Goal: Communication & Community: Answer question/provide support

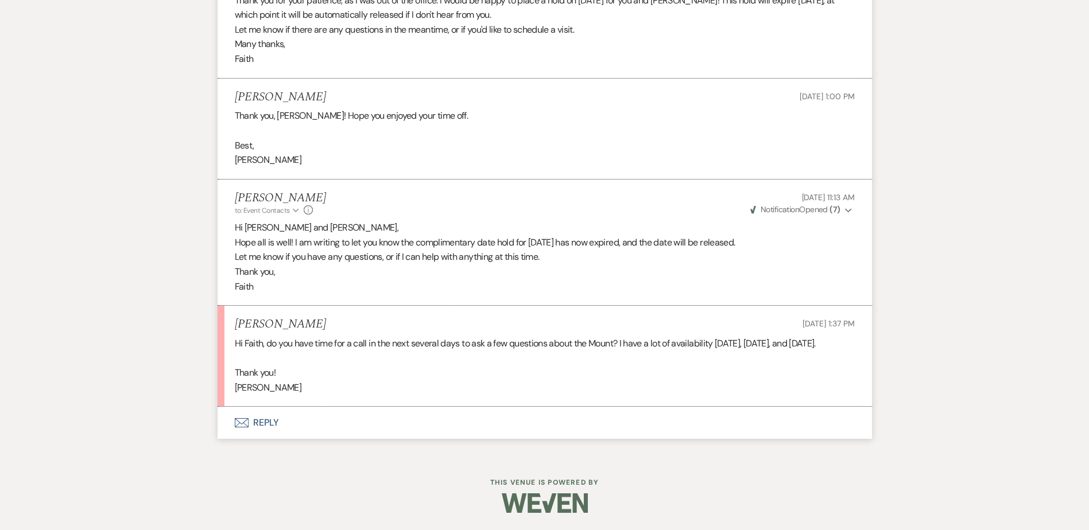
click at [263, 428] on button "Envelope Reply" at bounding box center [545, 423] width 654 height 32
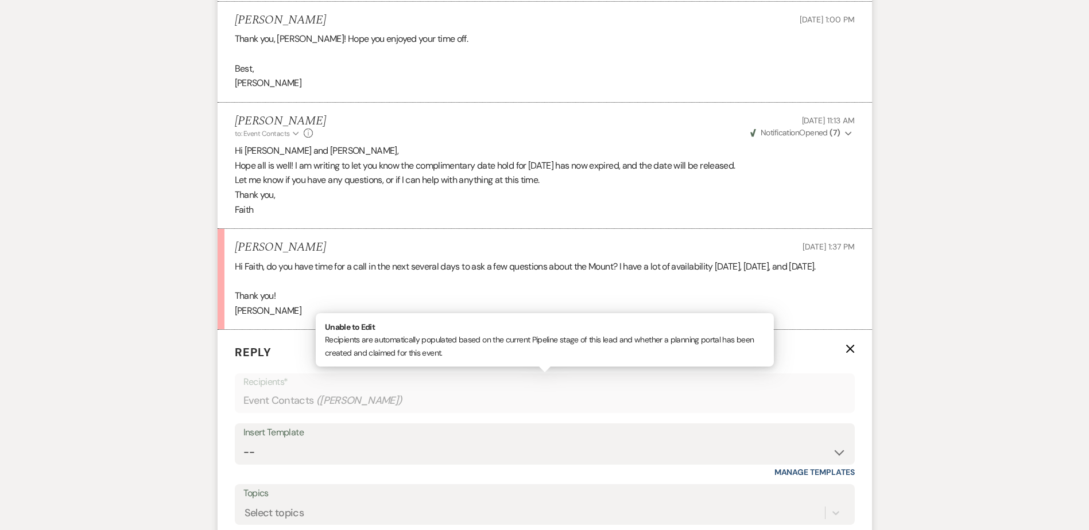
scroll to position [4287, 0]
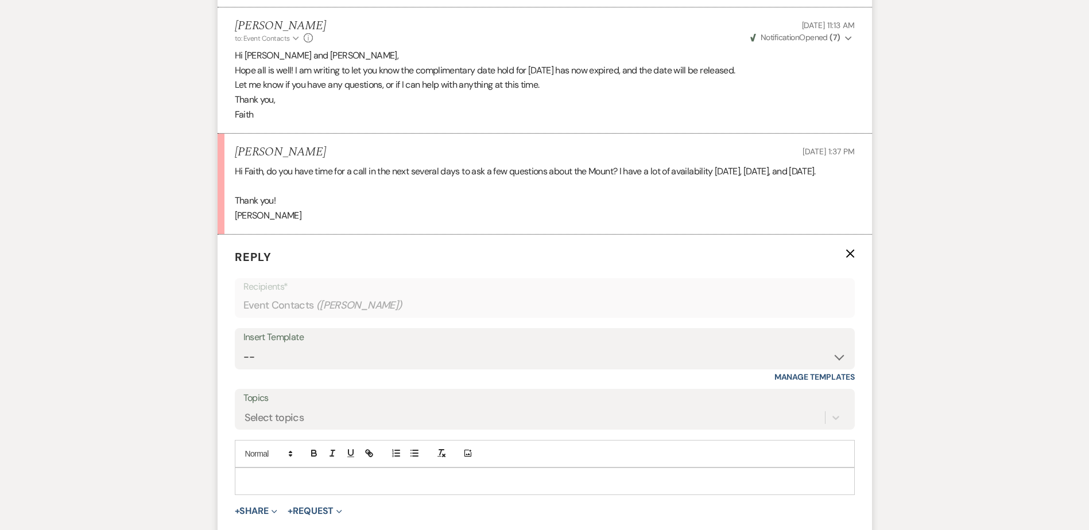
click at [310, 477] on p at bounding box center [544, 481] width 601 height 13
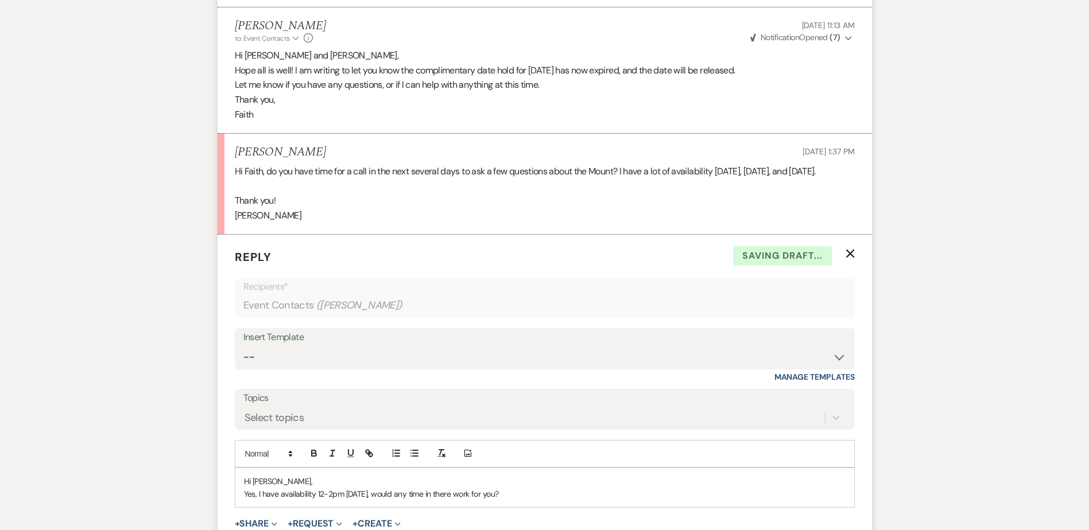
click at [483, 495] on p "Yes, I have availability 12-2pm tomorrow, would any time in there work for you?" at bounding box center [544, 494] width 601 height 13
click at [557, 482] on p "Hi Rachel," at bounding box center [544, 481] width 601 height 13
click at [558, 507] on div "Hi Rachel, Yes, I have availability 12-2pm tomorrow, would any time in there wo…" at bounding box center [544, 488] width 619 height 40
click at [289, 495] on p "Yes, I have availability 12-2pm tomorrow, would any time in there work well for…" at bounding box center [544, 494] width 601 height 13
click at [294, 503] on p "Thank you" at bounding box center [544, 506] width 601 height 13
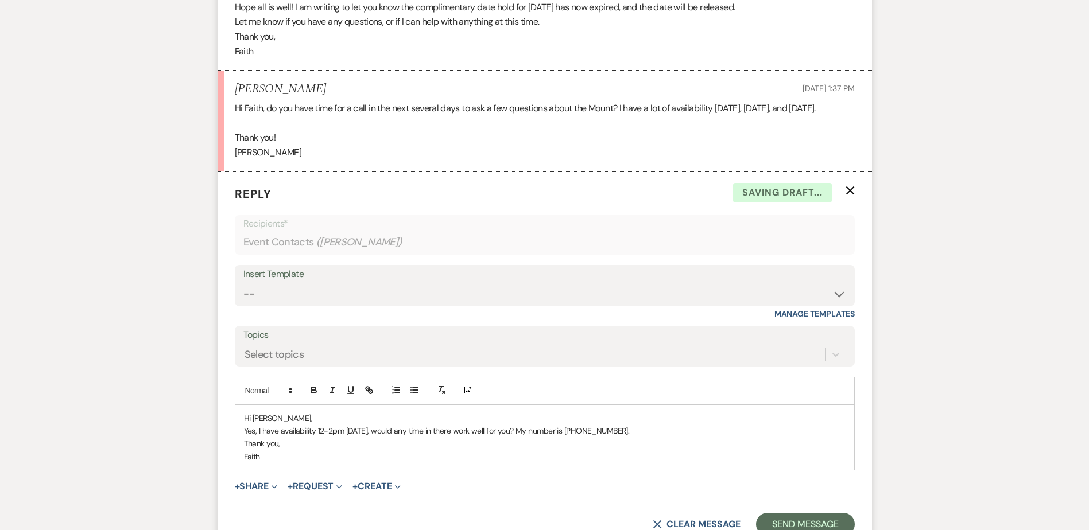
scroll to position [4402, 0]
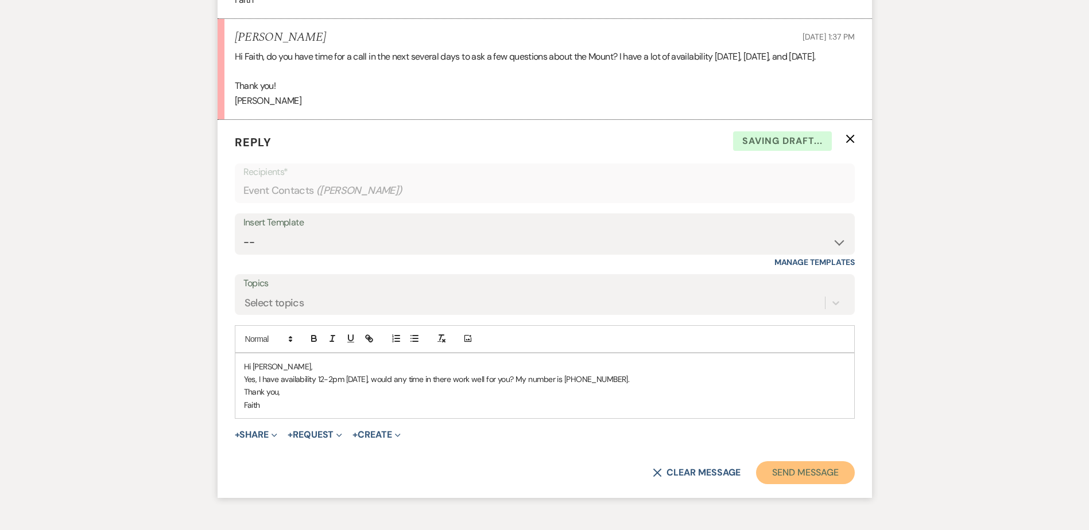
click at [795, 464] on button "Send Message" at bounding box center [805, 472] width 98 height 23
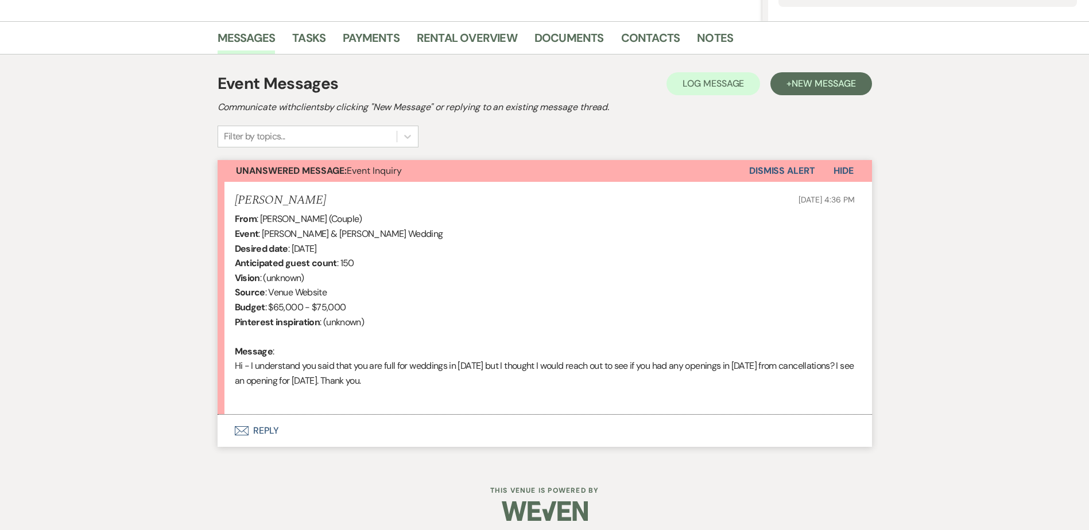
click at [278, 422] on button "Envelope Reply" at bounding box center [545, 431] width 654 height 32
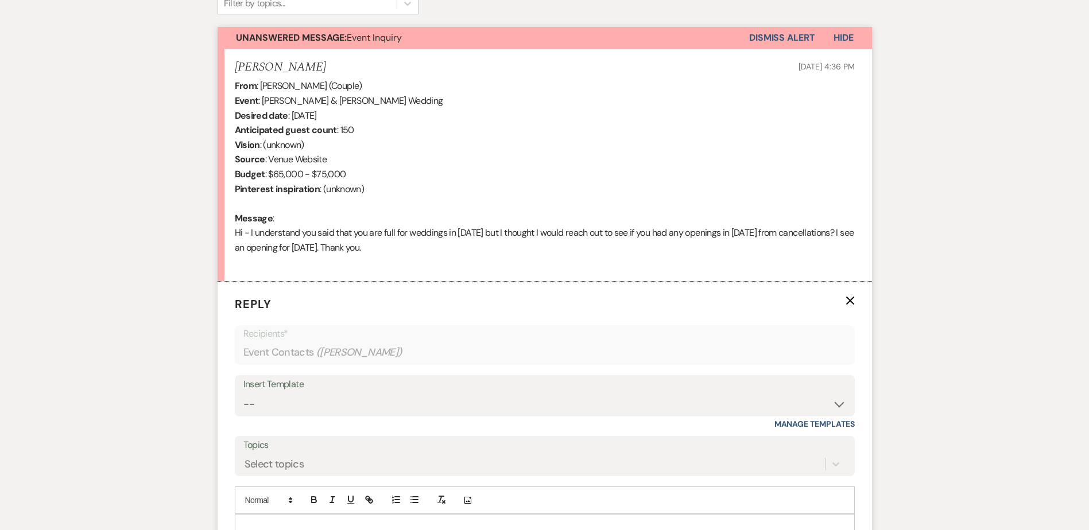
scroll to position [439, 0]
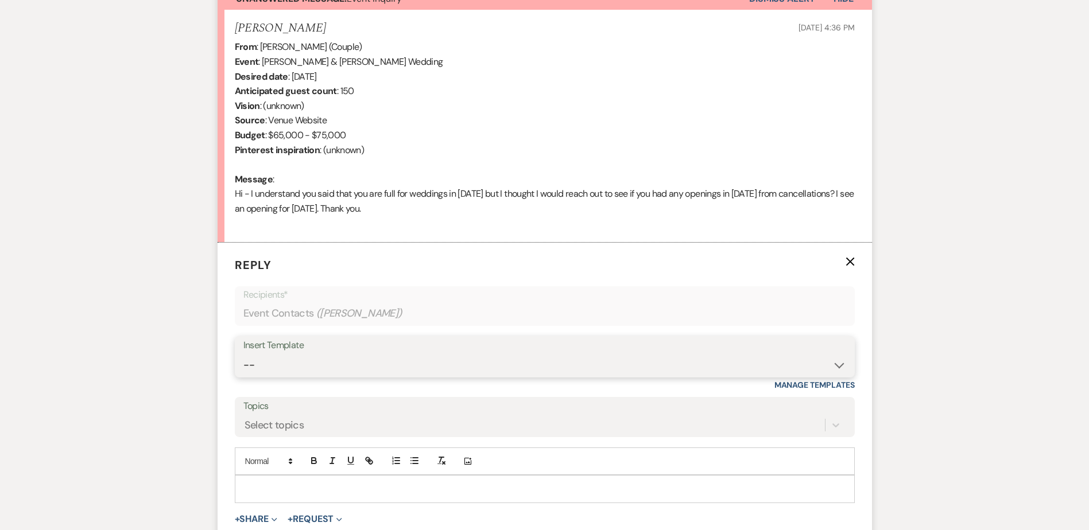
click at [353, 367] on select "-- Weven Planning Portal Introduction (Booked Events) Initial Inquiry Response …" at bounding box center [544, 365] width 603 height 22
select select "5515"
click at [243, 354] on select "-- Weven Planning Portal Introduction (Booked Events) Initial Inquiry Response …" at bounding box center [544, 365] width 603 height 22
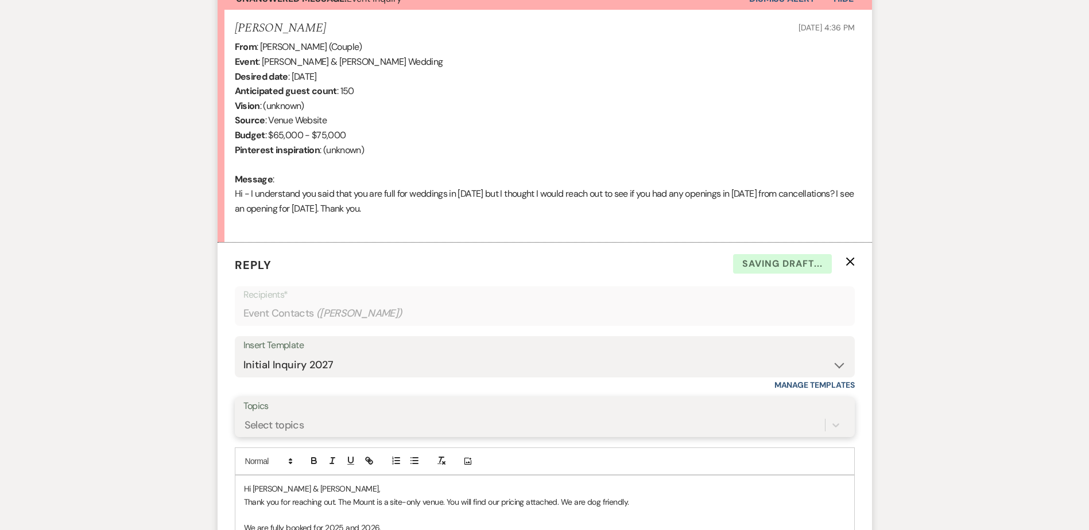
click at [386, 418] on div "Select topics" at bounding box center [544, 425] width 603 height 22
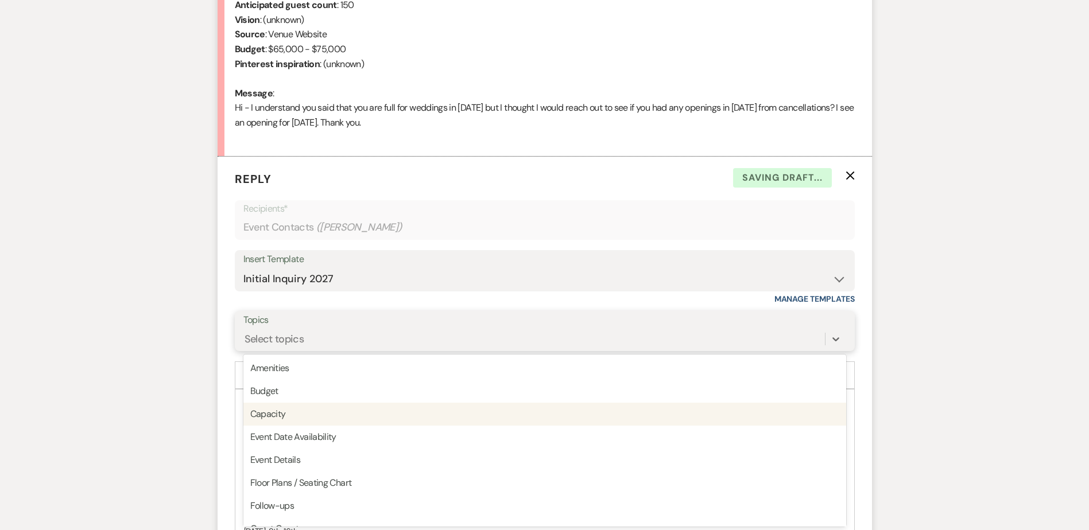
scroll to position [526, 0]
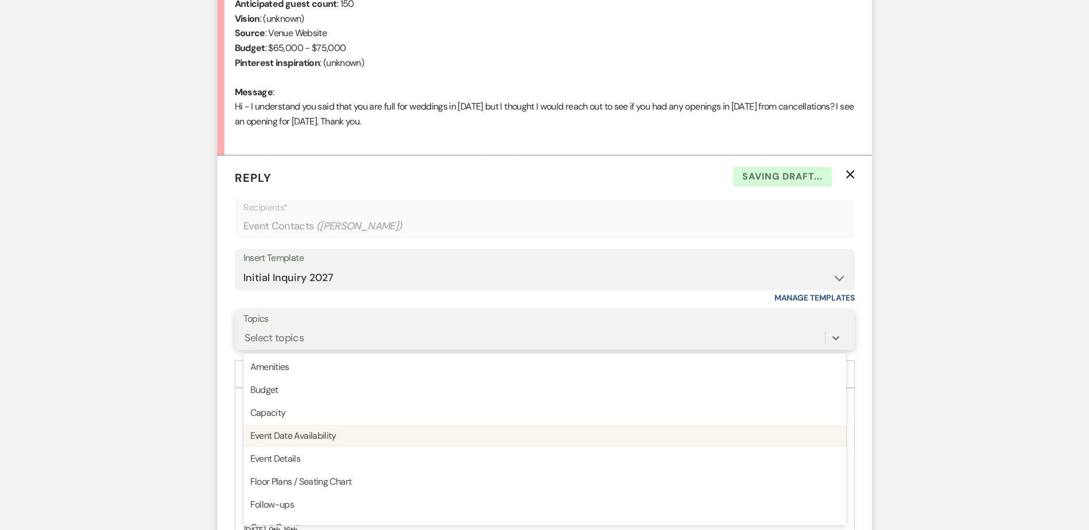
click at [393, 440] on div "Event Date Availability" at bounding box center [544, 436] width 603 height 23
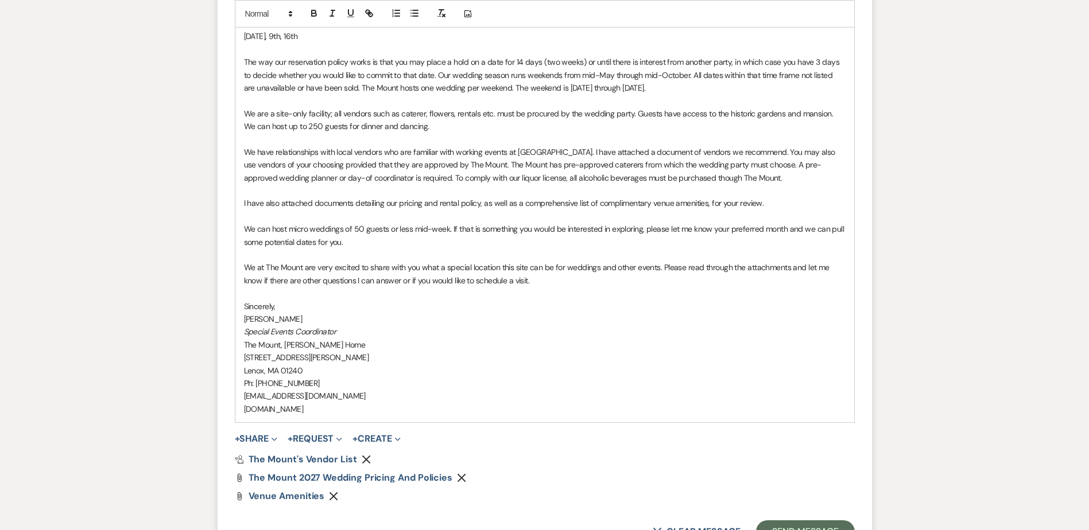
scroll to position [1043, 0]
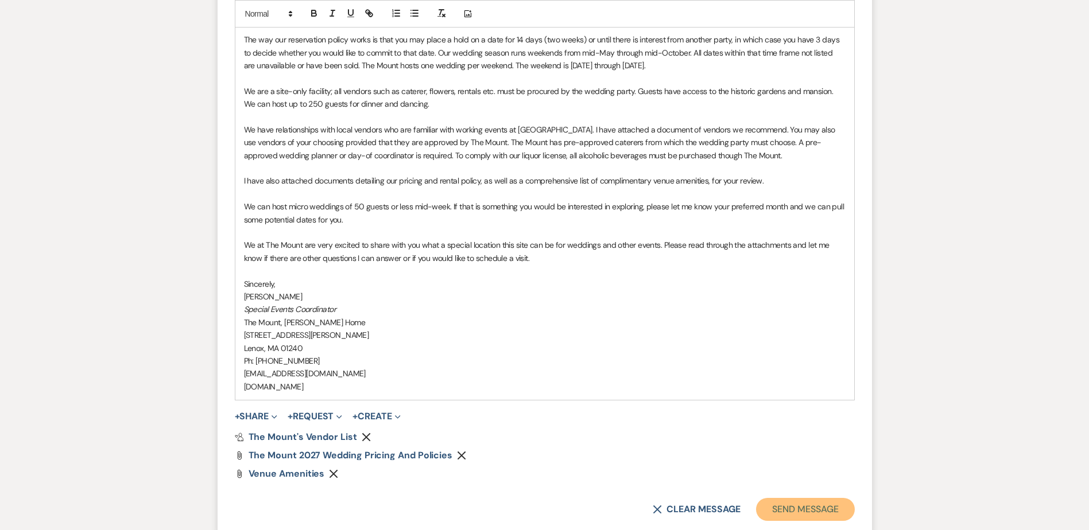
click at [795, 502] on button "Send Message" at bounding box center [805, 509] width 98 height 23
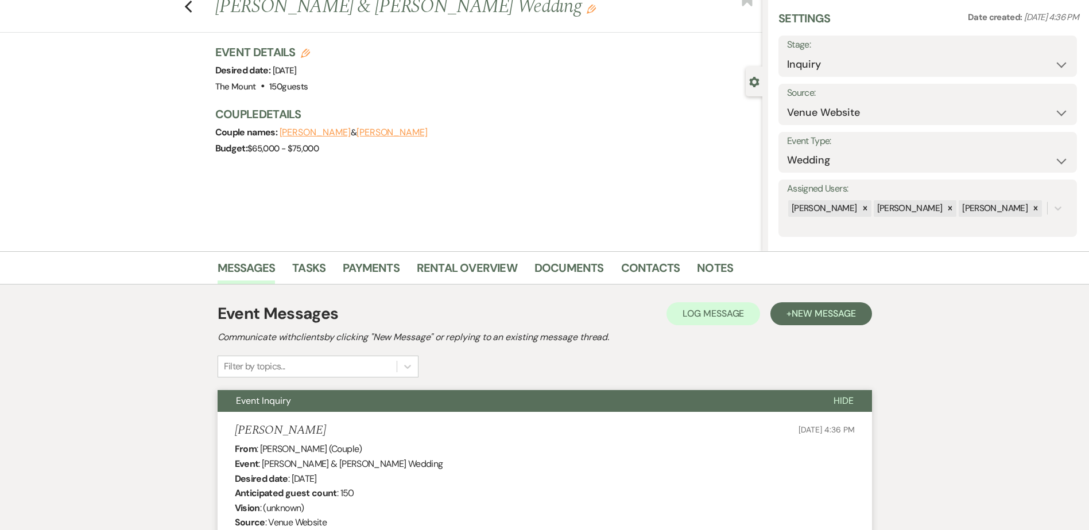
scroll to position [0, 0]
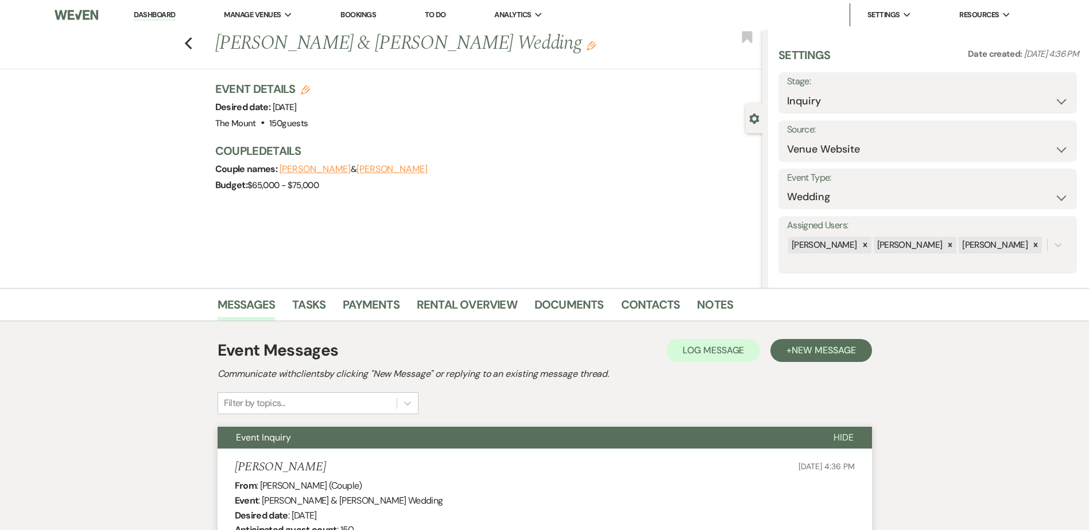
drag, startPoint x: 160, startPoint y: 9, endPoint x: 173, endPoint y: 32, distance: 26.5
click at [130, 94] on div "Previous Jamie Cantrell & Tatiana Smith's Wedding Edit Bookmark Gear Settings S…" at bounding box center [381, 159] width 762 height 258
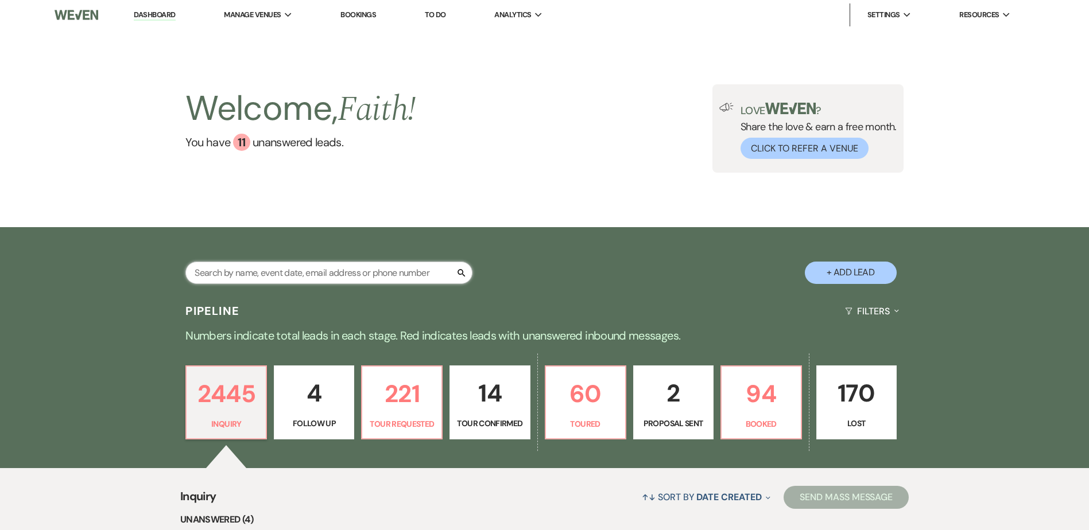
click at [273, 273] on input "text" at bounding box center [328, 273] width 287 height 22
type input "gillian"
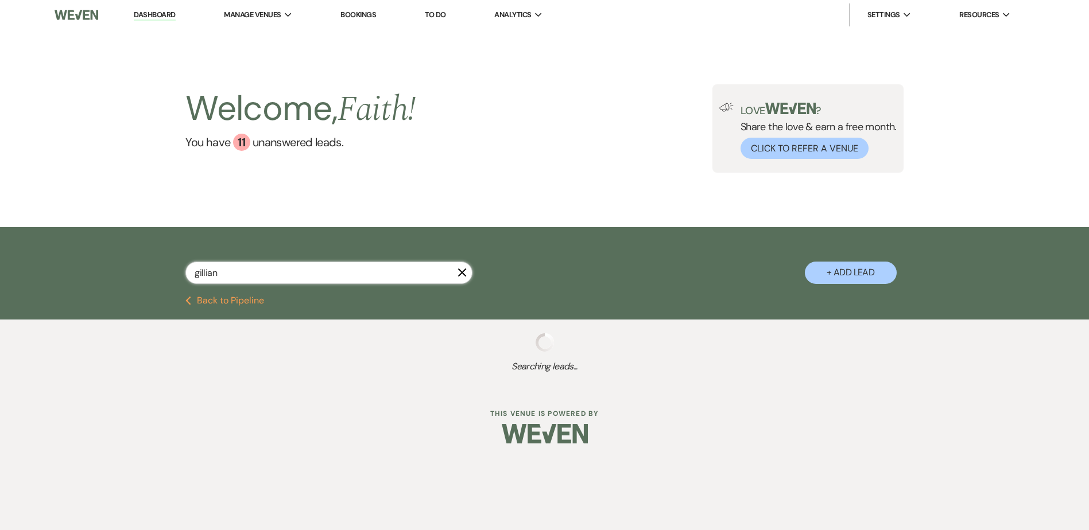
select select "5"
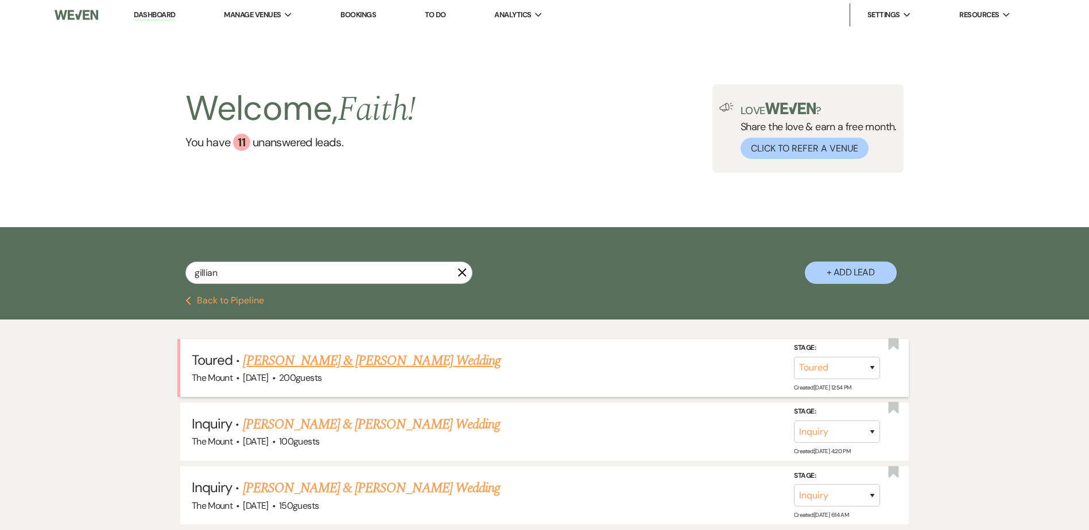
click at [346, 358] on link "[PERSON_NAME] & [PERSON_NAME] Wedding" at bounding box center [371, 361] width 257 height 21
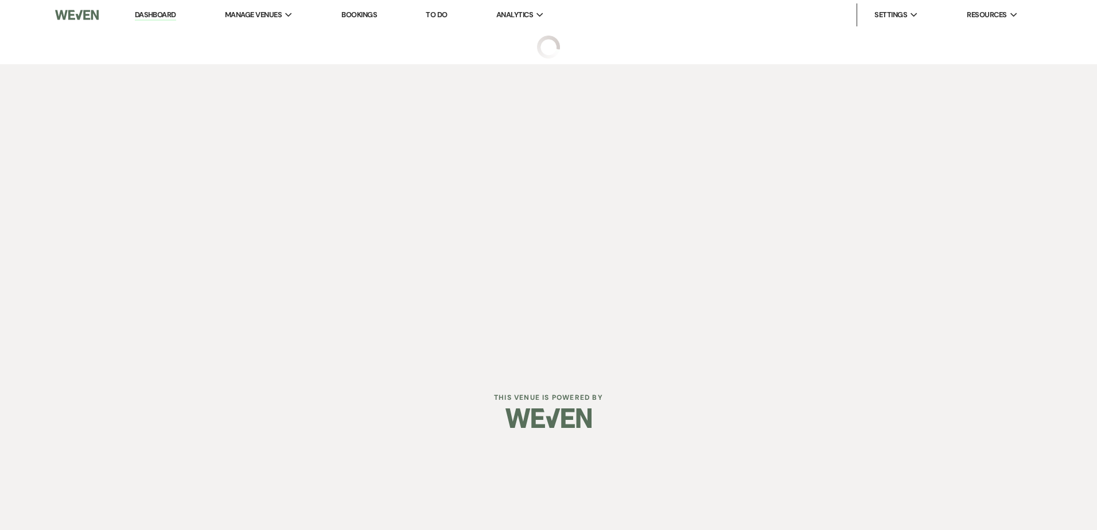
select select "5"
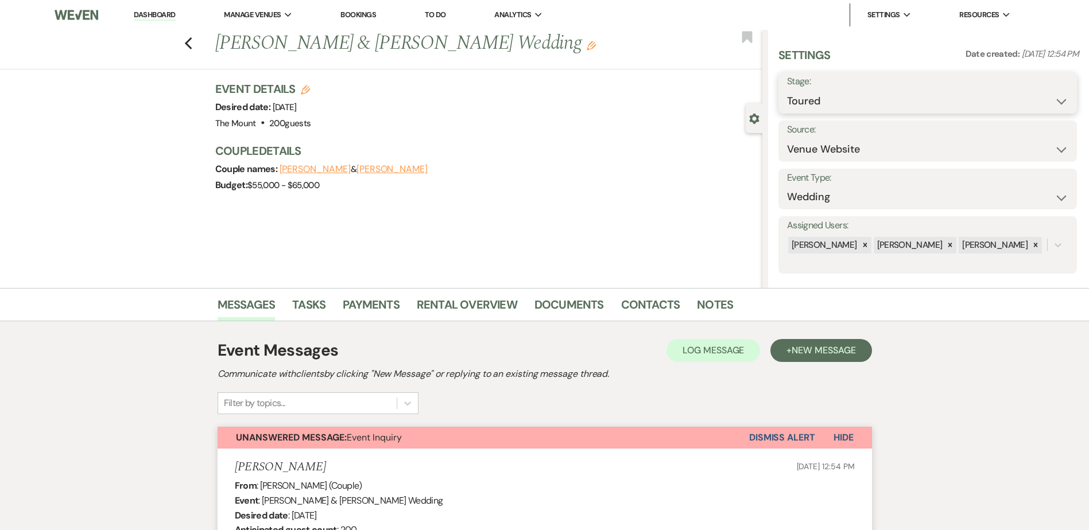
click at [1016, 107] on select "Inquiry Follow Up Tour Requested Tour Confirmed Toured Proposal Sent Booked Lost" at bounding box center [927, 101] width 281 height 22
select select "6"
click at [787, 90] on select "Inquiry Follow Up Tour Requested Tour Confirmed Toured Proposal Sent Booked Lost" at bounding box center [927, 101] width 281 height 22
click at [1027, 90] on button "Save" at bounding box center [1044, 92] width 65 height 23
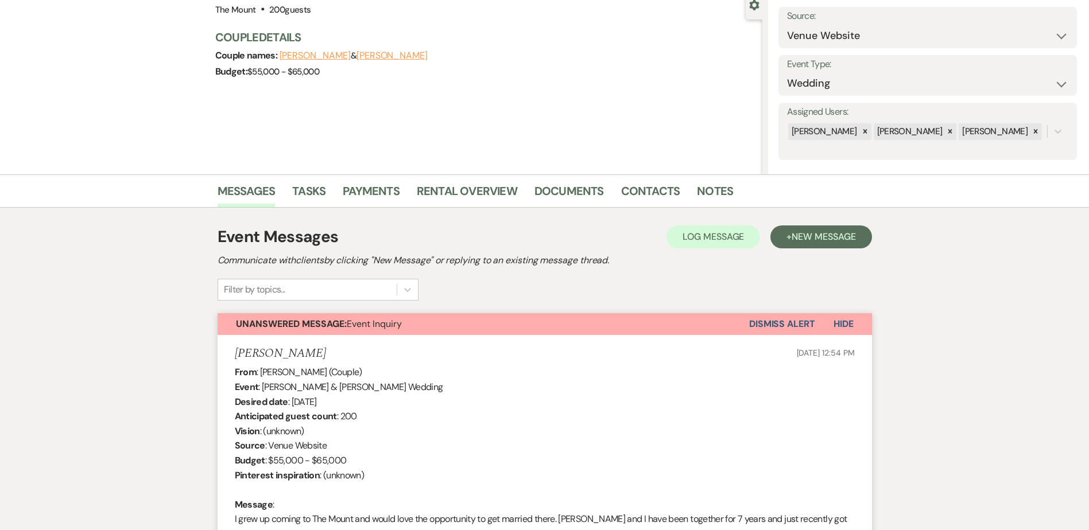
scroll to position [4446, 0]
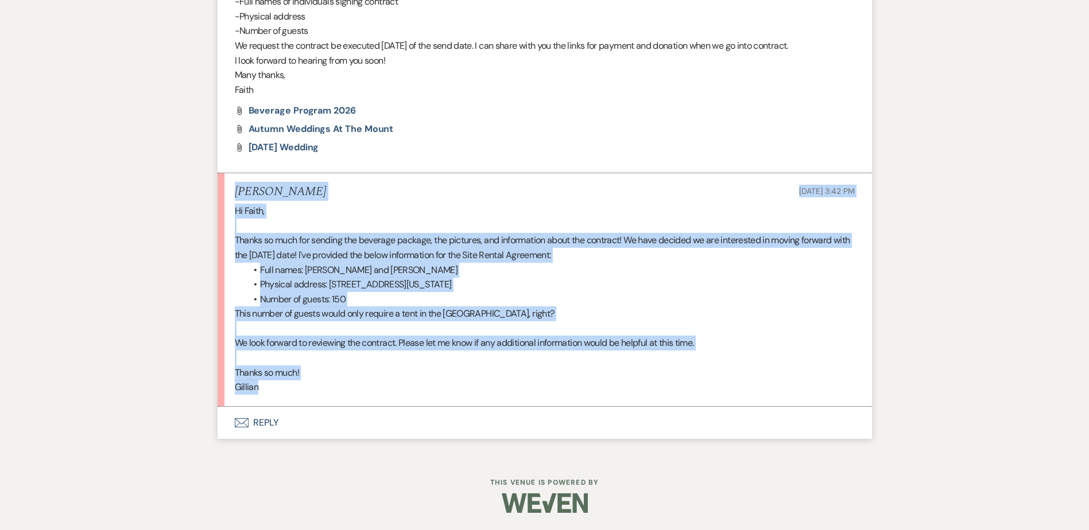
drag, startPoint x: 234, startPoint y: 193, endPoint x: 329, endPoint y: 384, distance: 214.0
click at [329, 384] on li "Gillian Nissenbaum Sep 15, 2025, 3:42 PM Hi Faith, Thanks so much for sending t…" at bounding box center [545, 289] width 654 height 233
drag, startPoint x: 329, startPoint y: 384, endPoint x: 302, endPoint y: 242, distance: 145.4
copy li "Gillian Nissenbaum Sep 15, 2025, 3:42 PM Hi Faith, Thanks so much for sending t…"
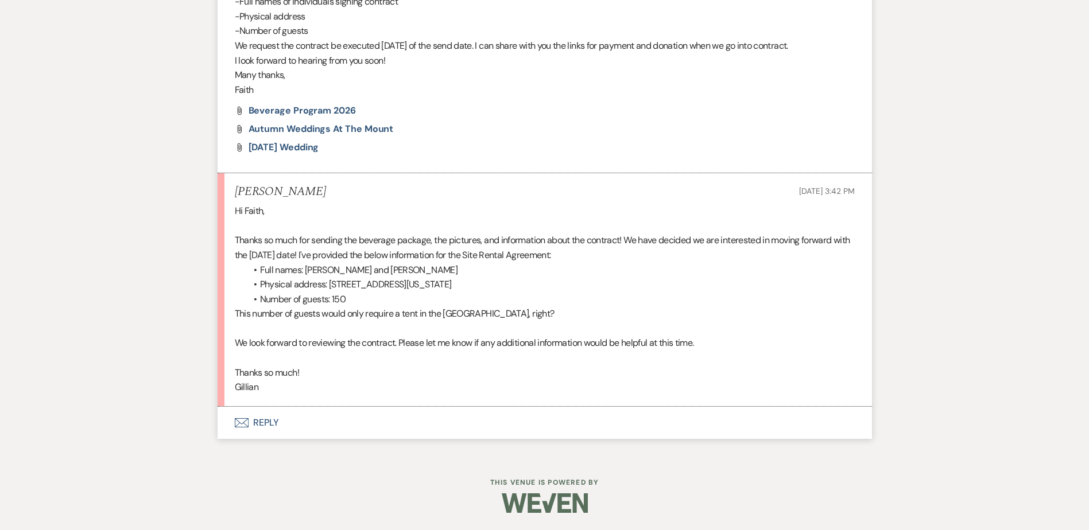
click at [267, 426] on button "Envelope Reply" at bounding box center [545, 423] width 654 height 32
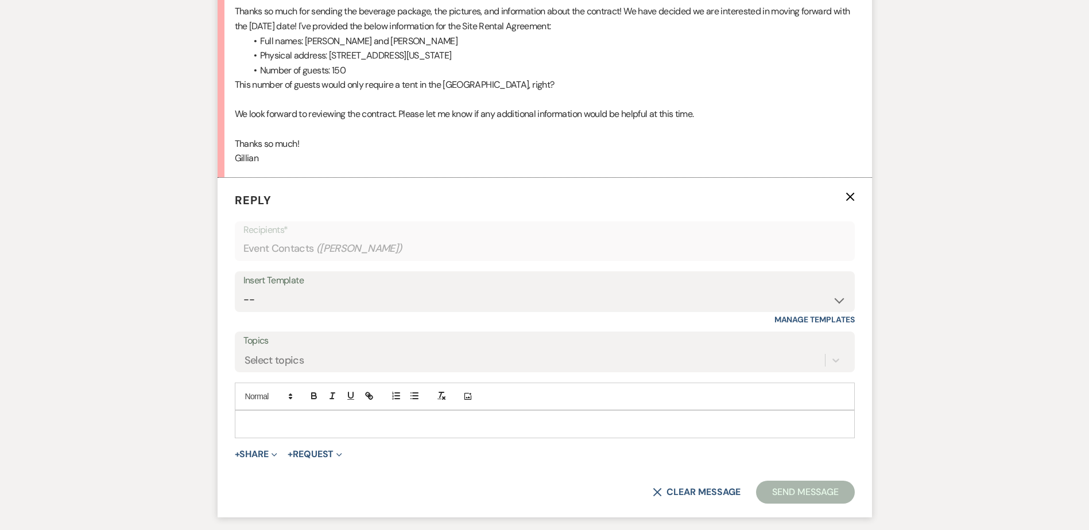
scroll to position [4666, 0]
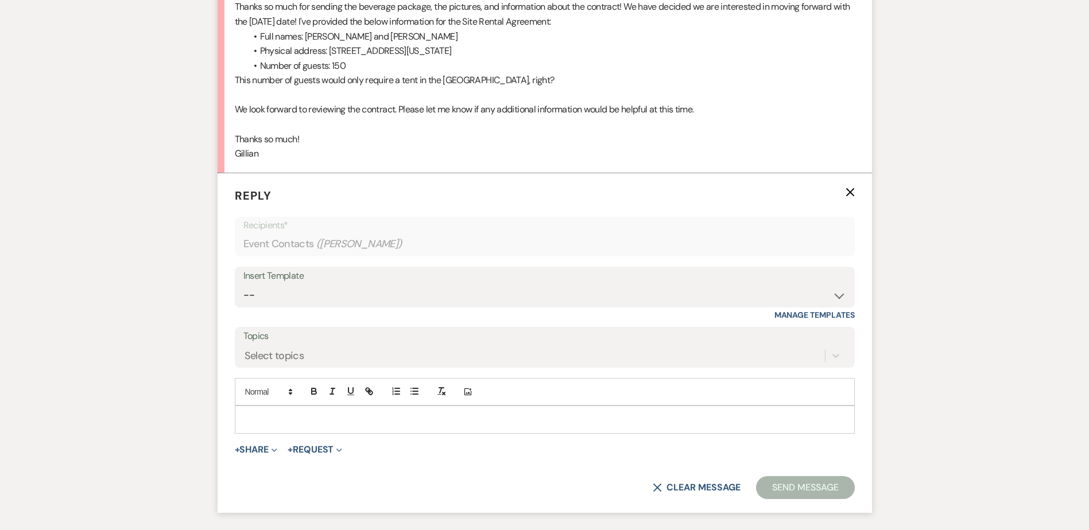
click at [267, 426] on div at bounding box center [544, 419] width 619 height 26
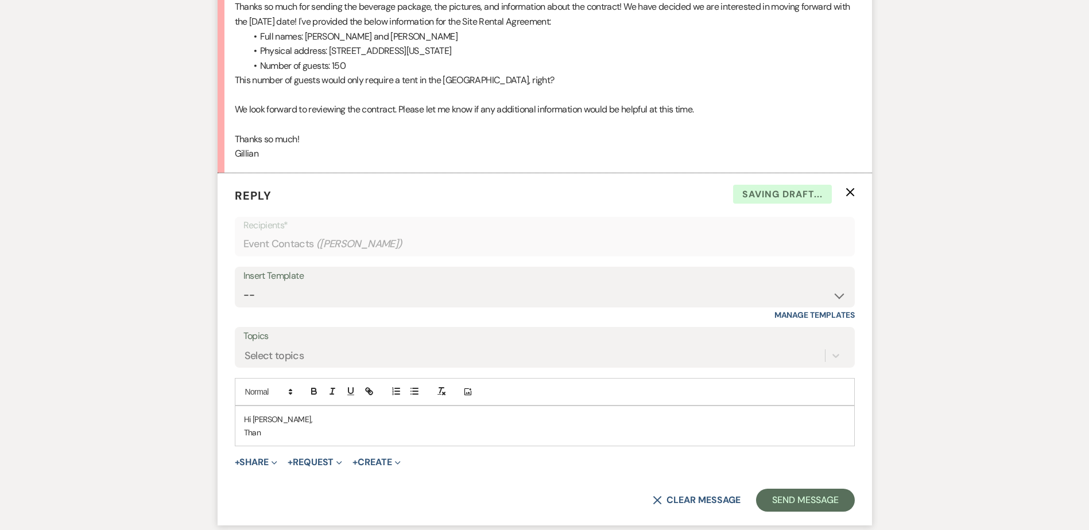
click at [270, 439] on p "Than" at bounding box center [544, 432] width 601 height 13
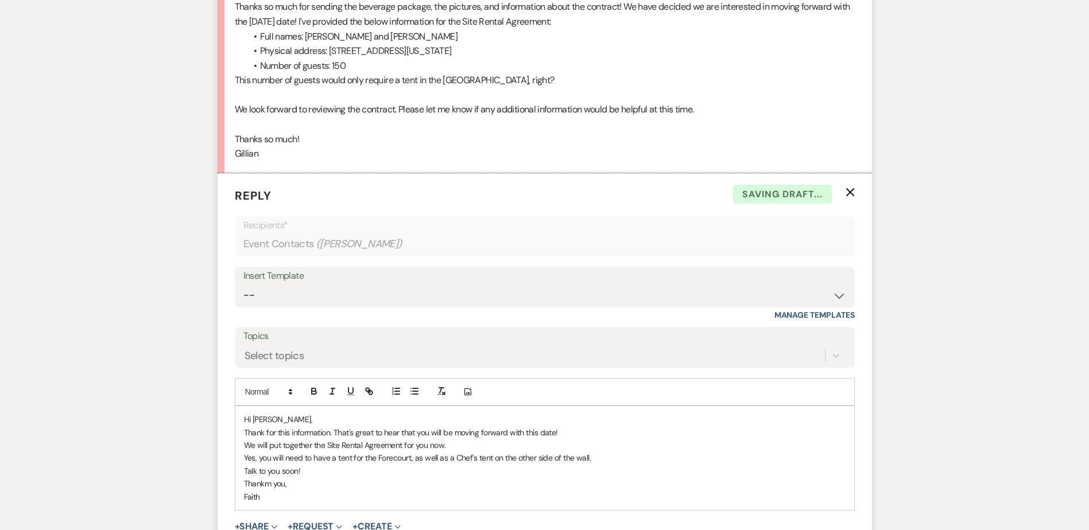
click at [272, 490] on p "Thankm you," at bounding box center [544, 483] width 601 height 13
click at [373, 464] on p "Yes, you will need to have a tent for the Forecourt, as well as a Chef's tent o…" at bounding box center [544, 458] width 601 height 13
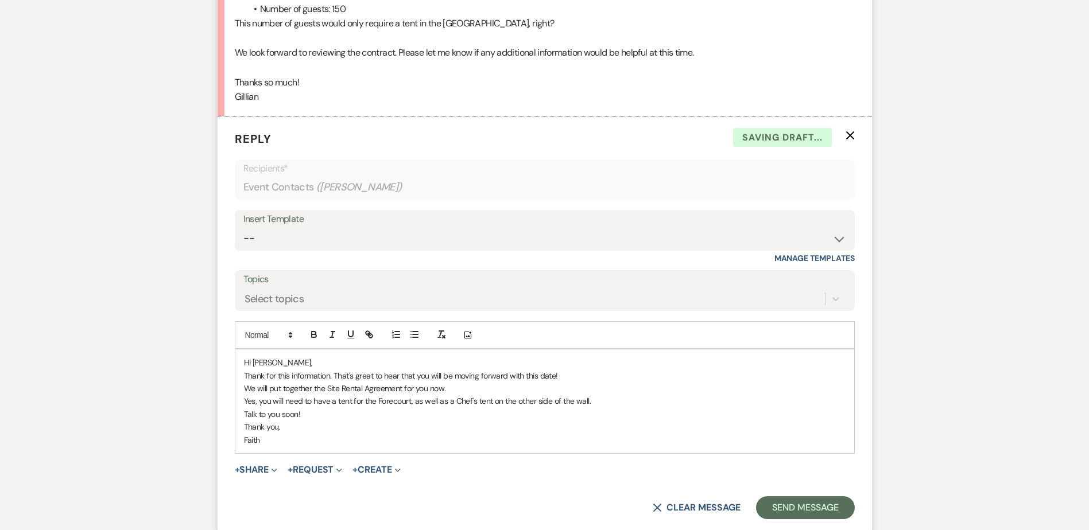
scroll to position [4723, 0]
click at [819, 519] on button "Send Message" at bounding box center [805, 507] width 98 height 23
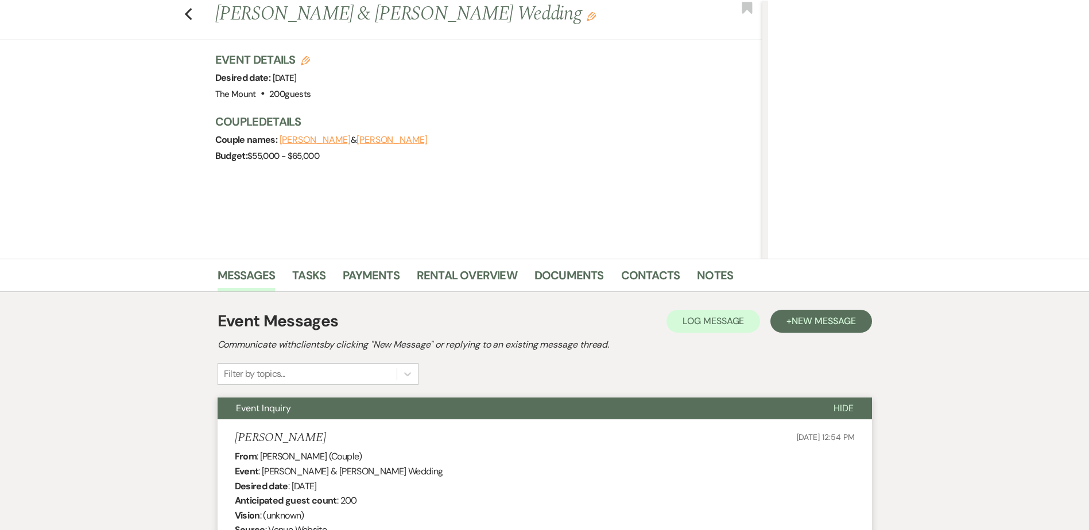
scroll to position [0, 0]
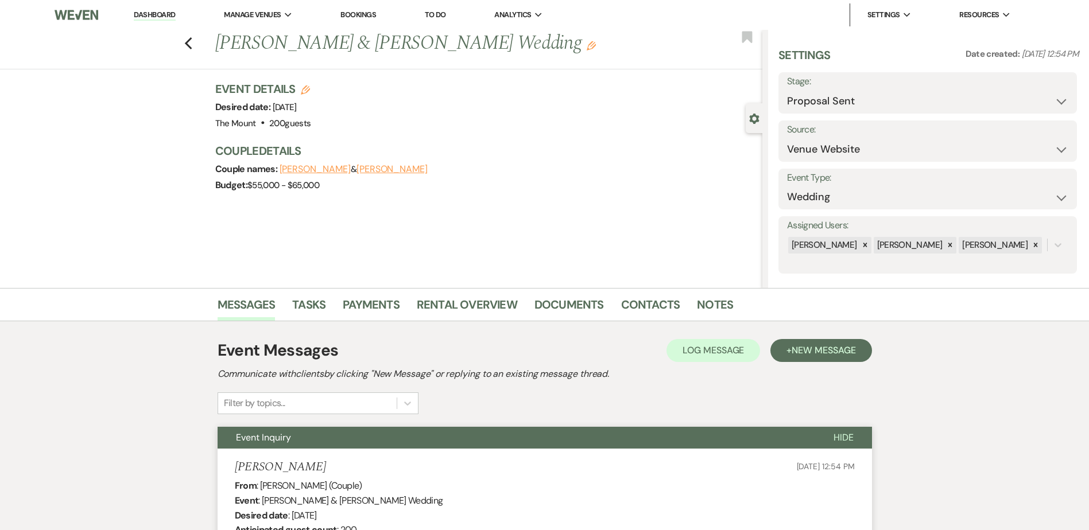
click at [149, 18] on link "Dashboard" at bounding box center [154, 15] width 41 height 11
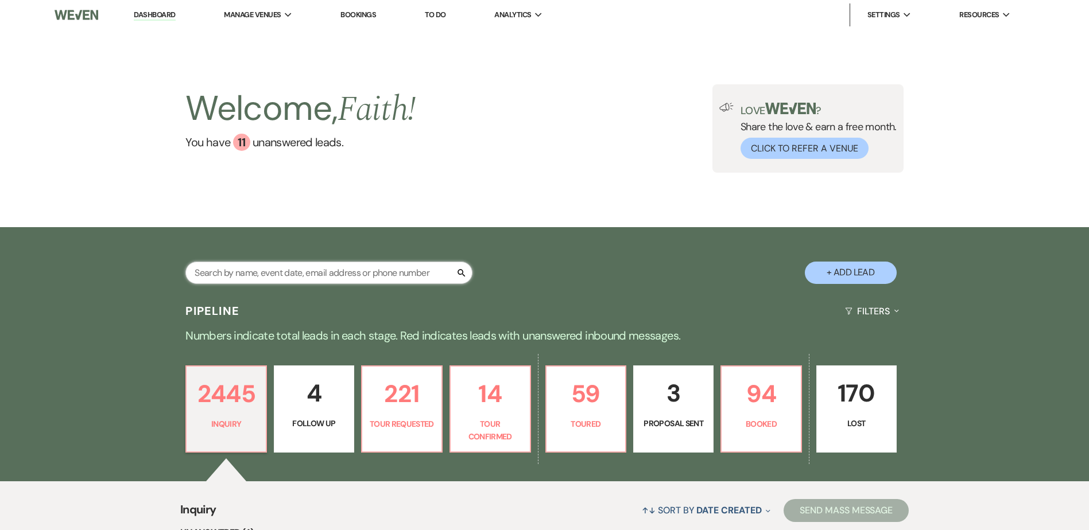
click at [332, 277] on input "text" at bounding box center [328, 273] width 287 height 22
click at [531, 176] on div "Welcome, Faith ! You have 11 unanswered lead s . Love ? Share the love & earn a…" at bounding box center [544, 128] width 1089 height 197
click at [500, 399] on p "14" at bounding box center [489, 394] width 65 height 38
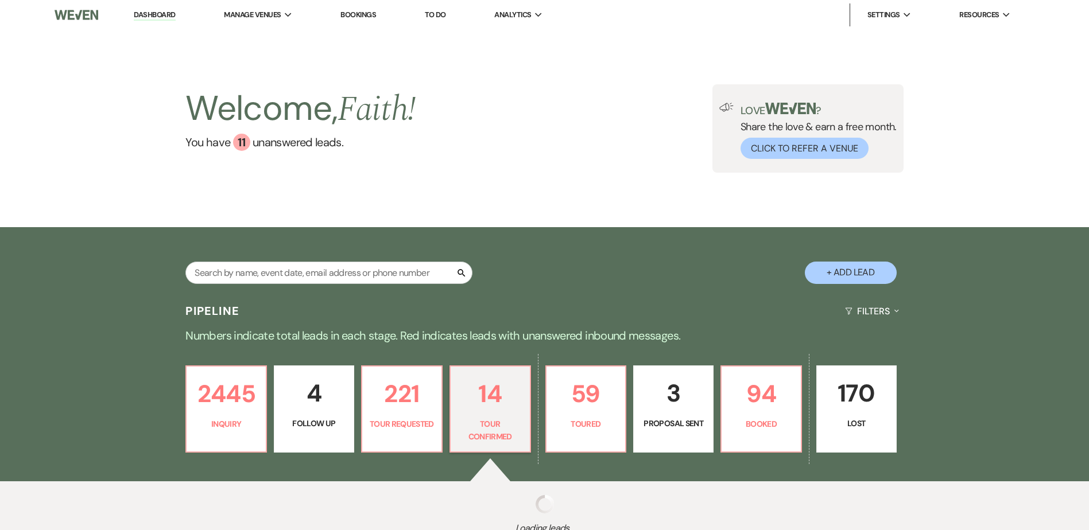
select select "4"
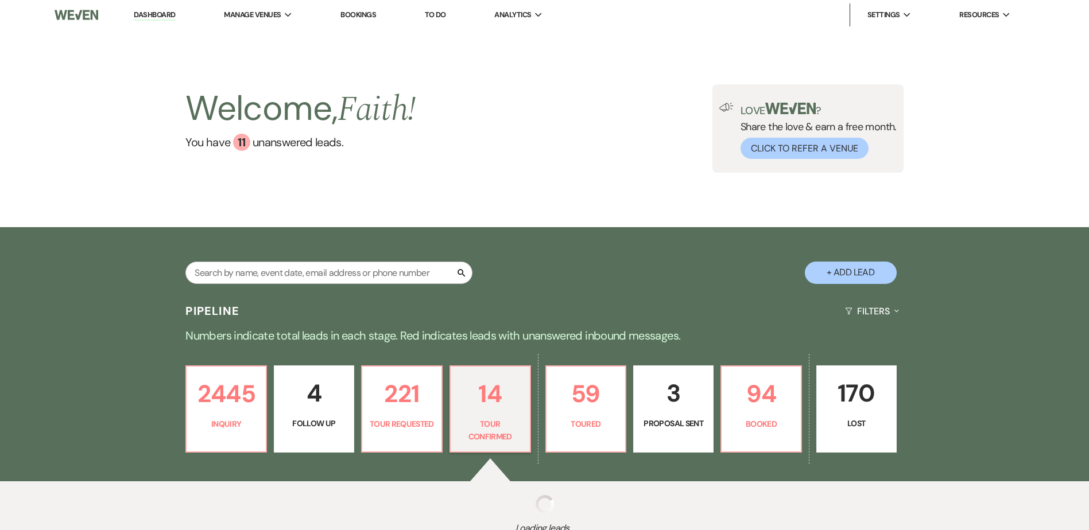
select select "4"
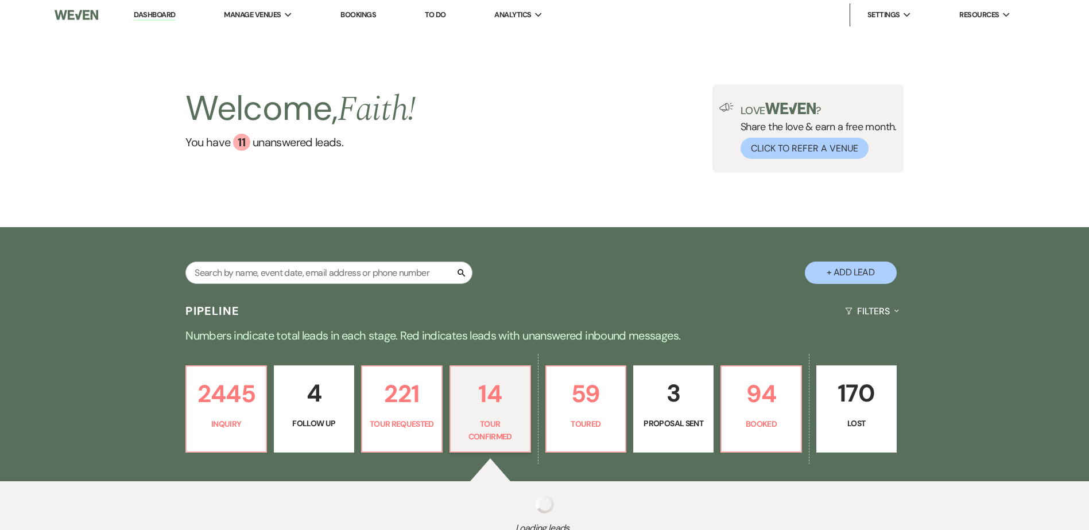
select select "4"
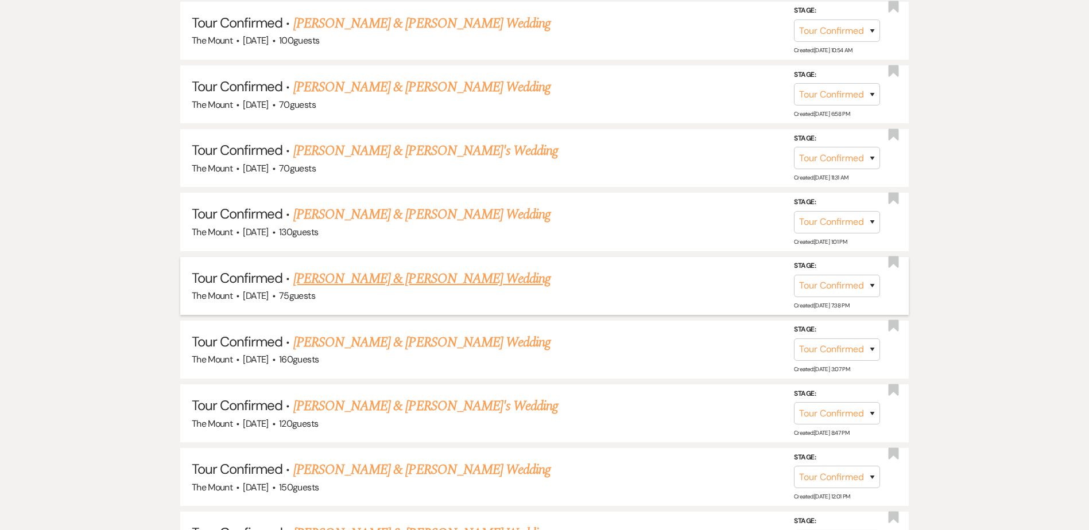
scroll to position [746, 0]
click at [516, 341] on link "Julian Munoz & Shelby McCormick's Wedding" at bounding box center [421, 343] width 257 height 21
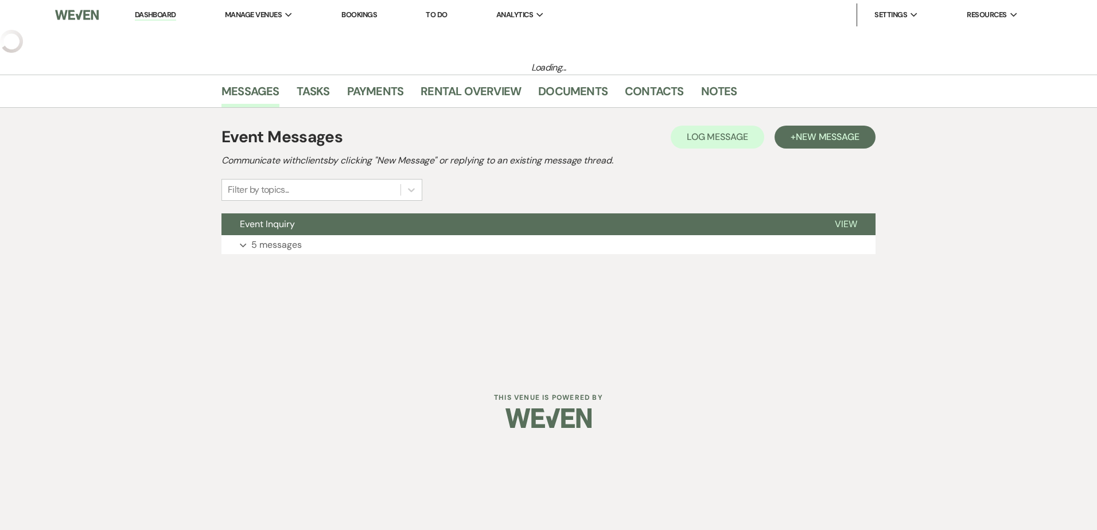
select select "4"
select select "5"
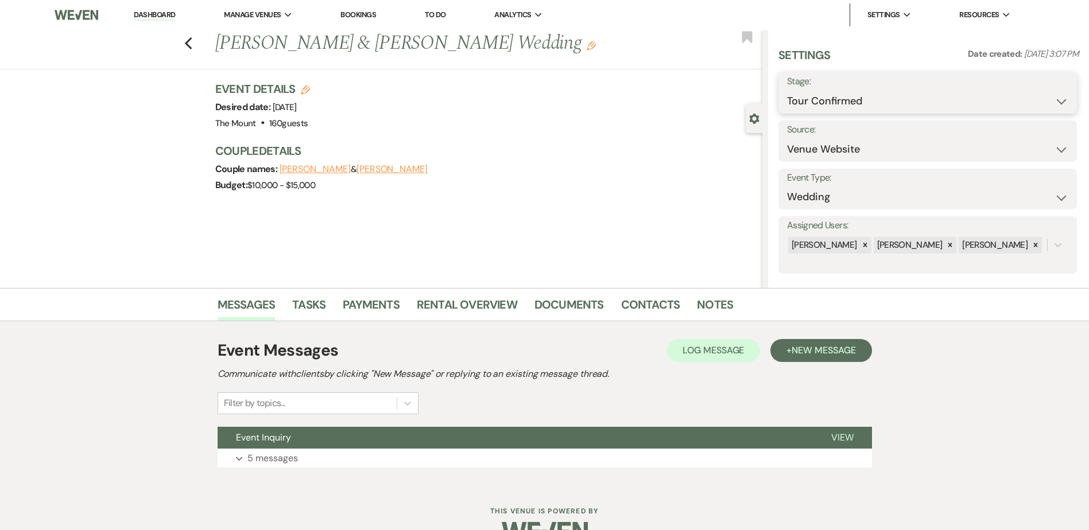
click at [808, 105] on select "Inquiry Follow Up Tour Requested Tour Confirmed Toured Proposal Sent Booked Lost" at bounding box center [927, 101] width 281 height 22
select select "5"
click at [787, 90] on select "Inquiry Follow Up Tour Requested Tour Confirmed Toured Proposal Sent Booked Lost" at bounding box center [927, 101] width 281 height 22
click at [1038, 101] on button "Save" at bounding box center [1044, 92] width 65 height 23
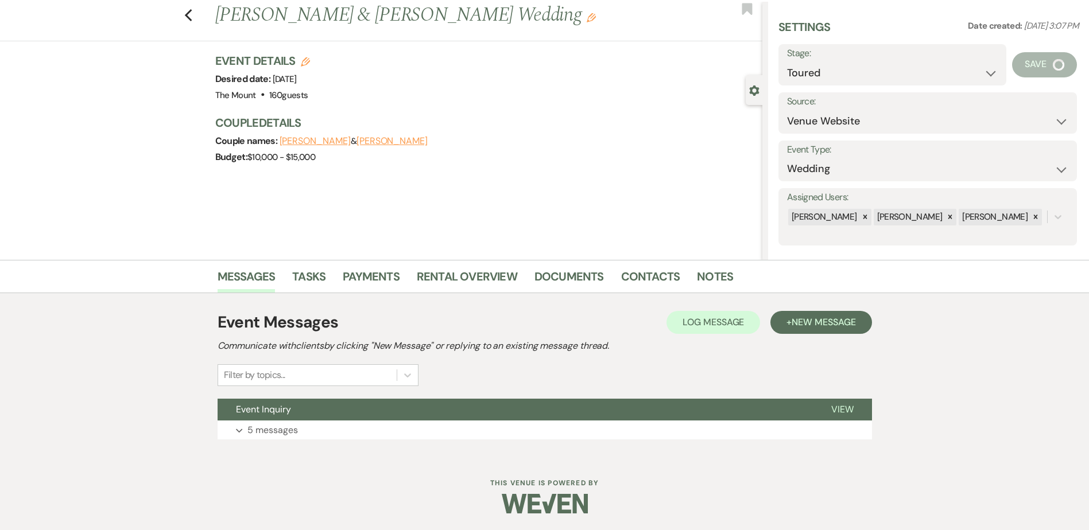
scroll to position [29, 0]
click at [244, 441] on div "Event Messages Log Log Message + New Message Communicate with clients by clicki…" at bounding box center [545, 374] width 654 height 141
click at [244, 438] on button "Expand 5 messages" at bounding box center [545, 430] width 654 height 20
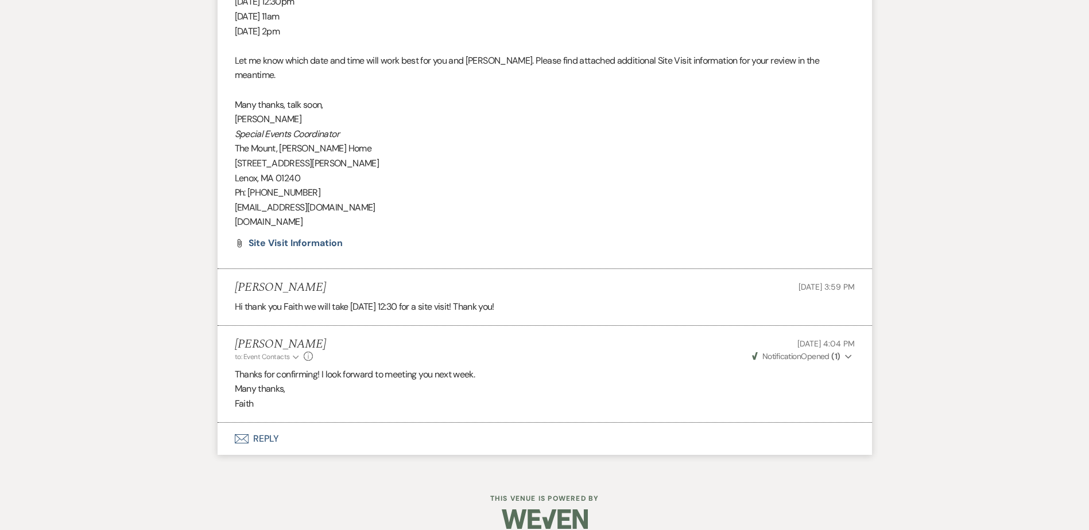
scroll to position [1723, 0]
click at [277, 426] on button "Envelope Reply" at bounding box center [545, 437] width 654 height 32
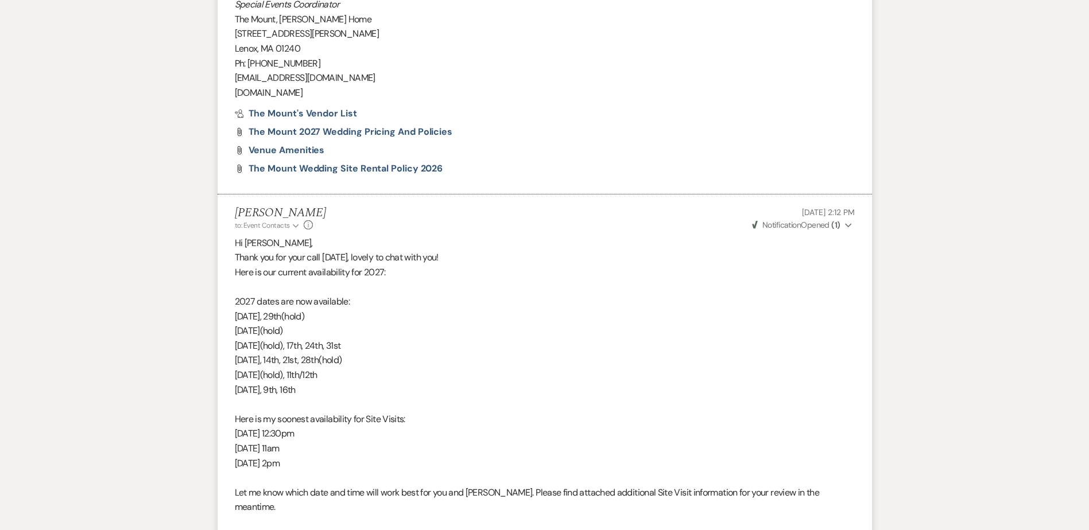
scroll to position [1346, 0]
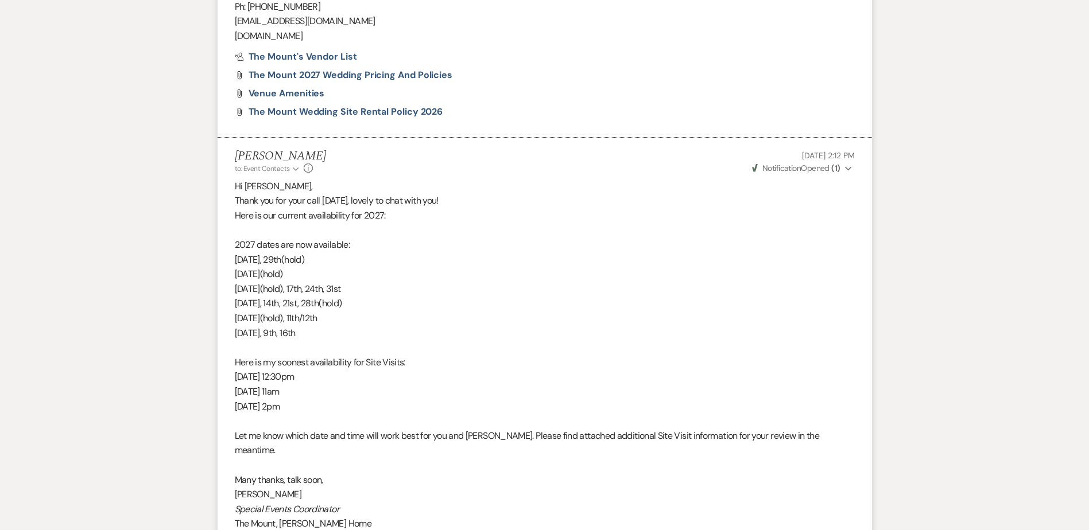
drag, startPoint x: 336, startPoint y: 333, endPoint x: 201, endPoint y: 250, distance: 158.5
click at [201, 250] on div "Messages Tasks Payments Rental Overview Documents Contacts Notes Event Messages…" at bounding box center [544, 55] width 1089 height 2227
copy div "2027 dates are now available: May 15th, 29th(hold) June 19th(hold) July 10th(ho…"
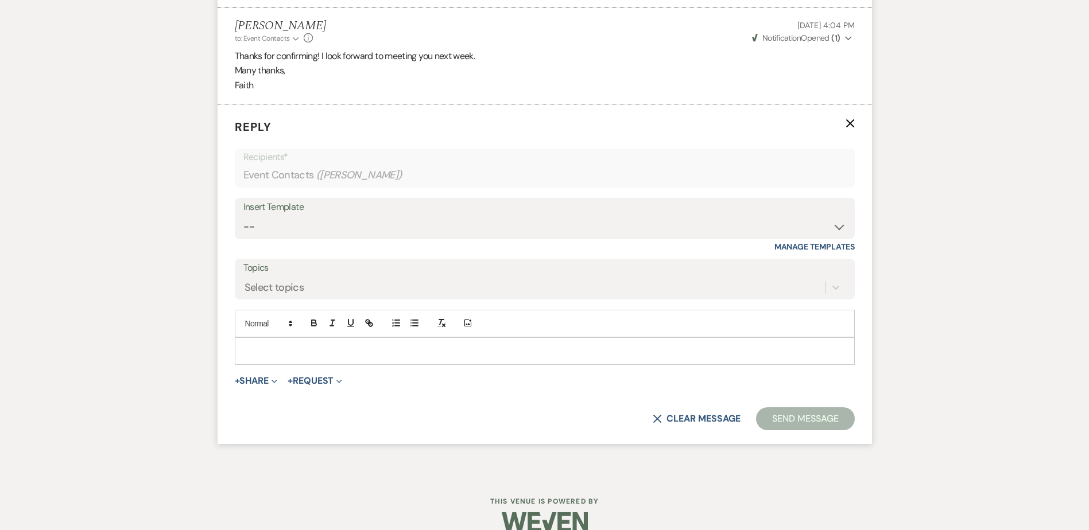
scroll to position [2045, 0]
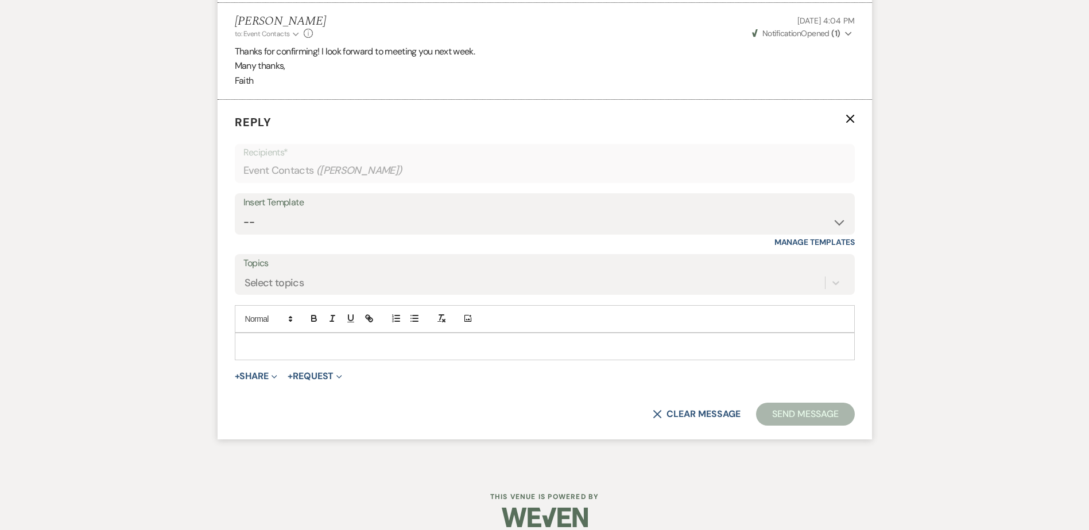
click at [428, 340] on p at bounding box center [544, 346] width 601 height 13
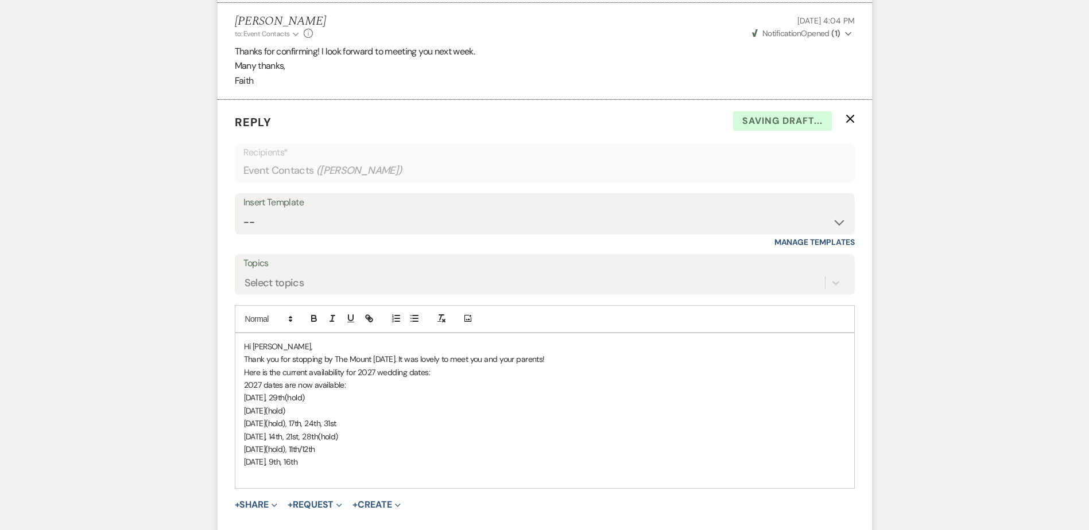
click at [471, 379] on p "2027 dates are now available:" at bounding box center [544, 385] width 601 height 13
click at [467, 366] on p "Here is the current availability for 2027 wedding dates:" at bounding box center [544, 372] width 601 height 13
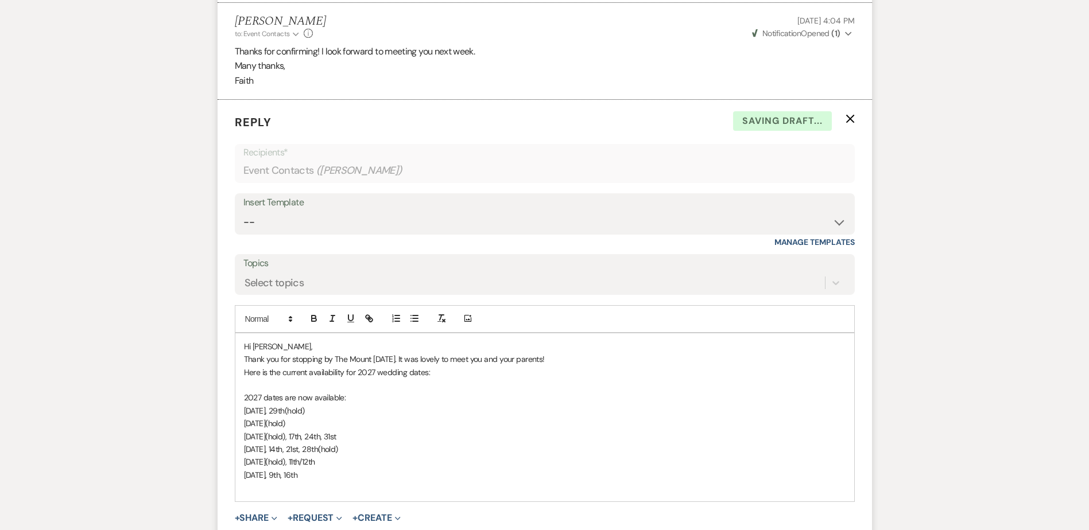
drag, startPoint x: 279, startPoint y: 394, endPoint x: 345, endPoint y: 393, distance: 66.0
click at [345, 405] on p "May 15th, 29th(hold)" at bounding box center [544, 411] width 601 height 13
drag, startPoint x: 287, startPoint y: 417, endPoint x: 227, endPoint y: 405, distance: 60.9
click at [227, 405] on form "Reply X Saving draft... Recipients* Event Contacts ( Shelby McCormick ) Insert …" at bounding box center [545, 340] width 654 height 481
click at [312, 432] on span "August 7th, 14th, 21st, 28th(hold)" at bounding box center [291, 437] width 94 height 10
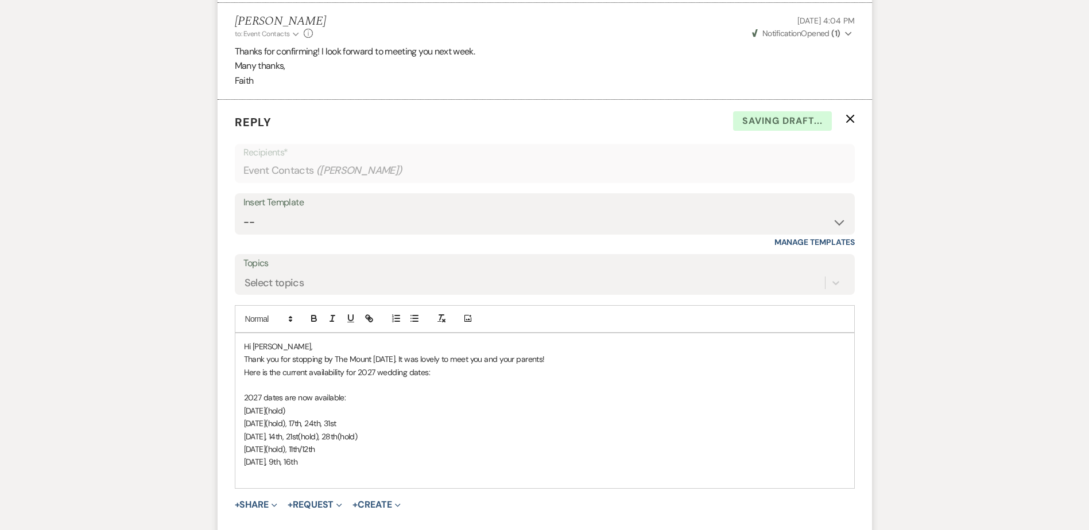
click at [329, 456] on p "[DATE], 9th, 16th" at bounding box center [544, 462] width 601 height 13
click at [621, 353] on p "Thank you for stopping by The Mount today. It was lovely to meet you and your p…" at bounding box center [544, 359] width 601 height 13
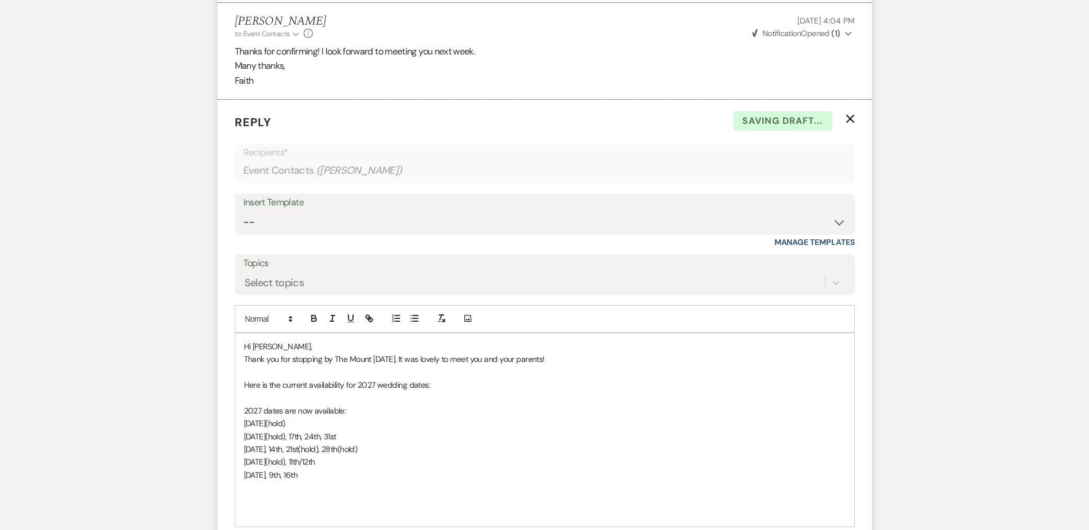
click at [410, 507] on p at bounding box center [544, 513] width 601 height 13
click at [401, 495] on p at bounding box center [544, 501] width 601 height 13
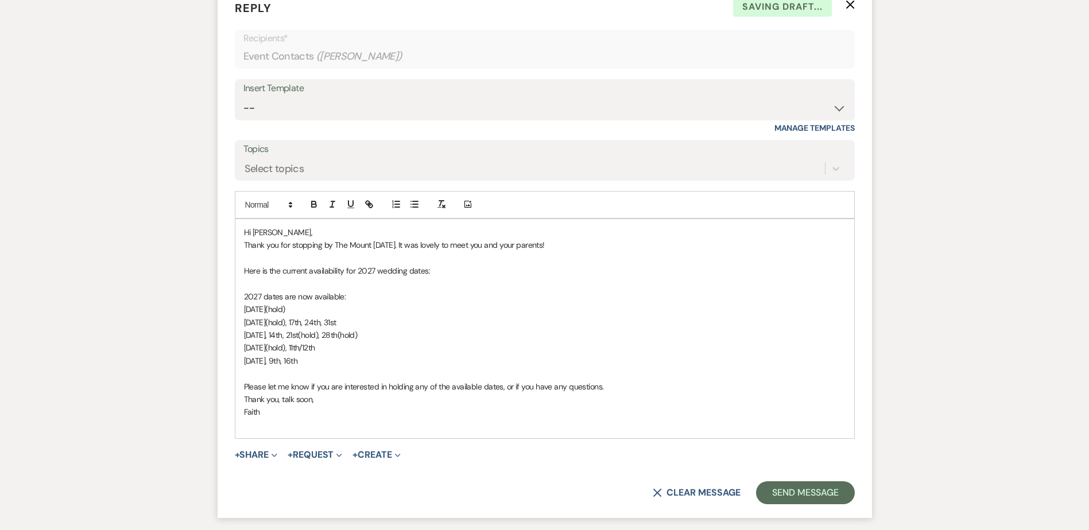
scroll to position [2160, 0]
click at [815, 486] on button "Send Message" at bounding box center [805, 492] width 98 height 23
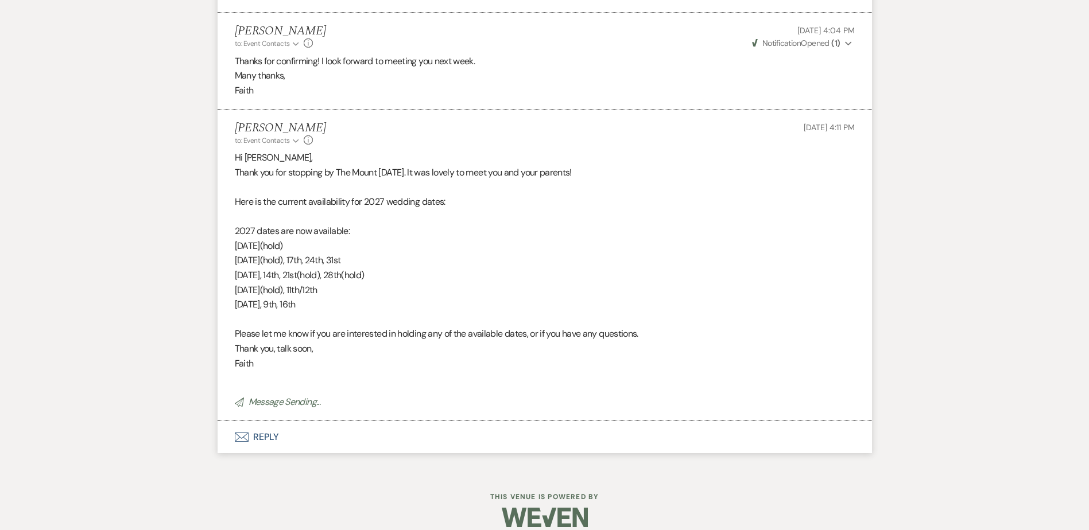
scroll to position [2011, 0]
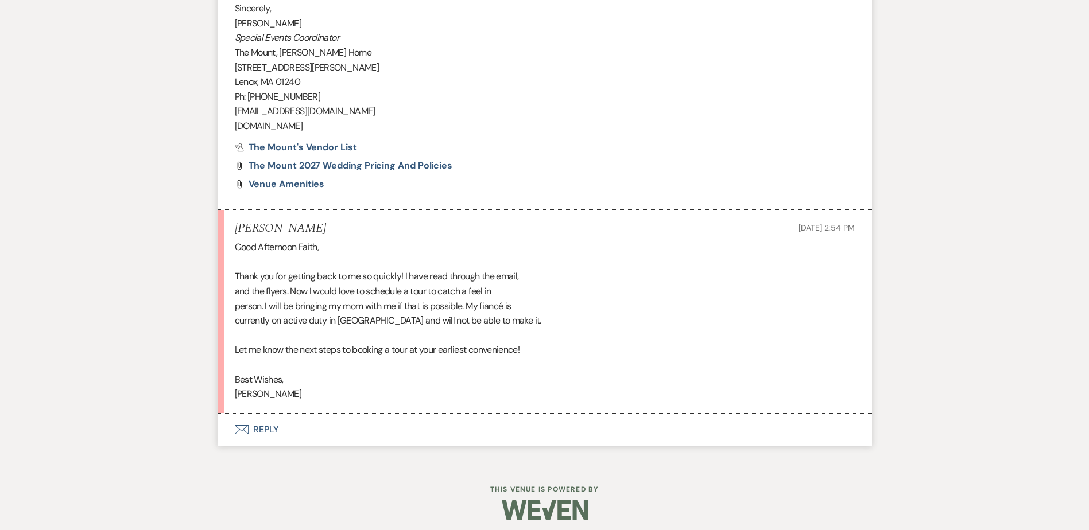
scroll to position [1219, 0]
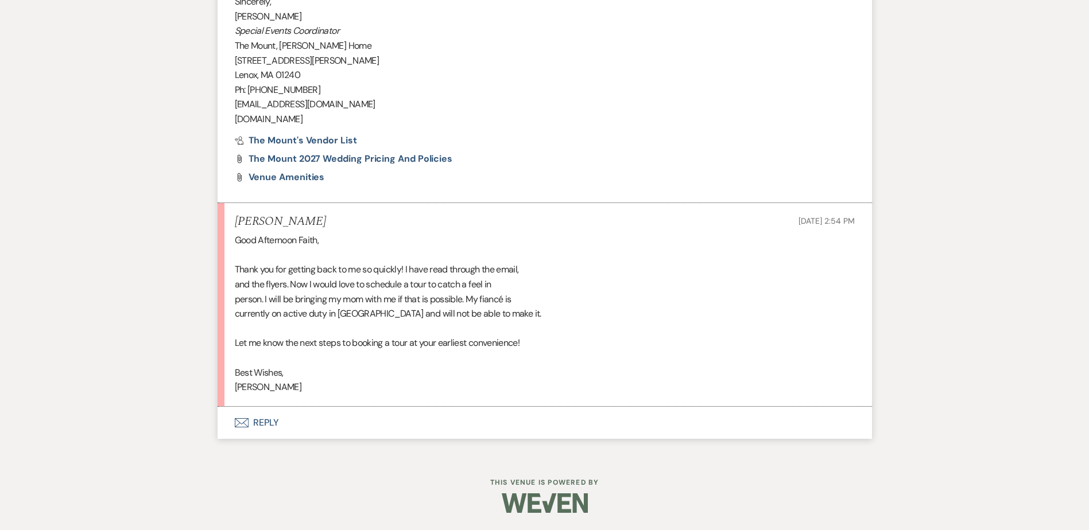
click at [266, 427] on button "Envelope Reply" at bounding box center [545, 423] width 654 height 32
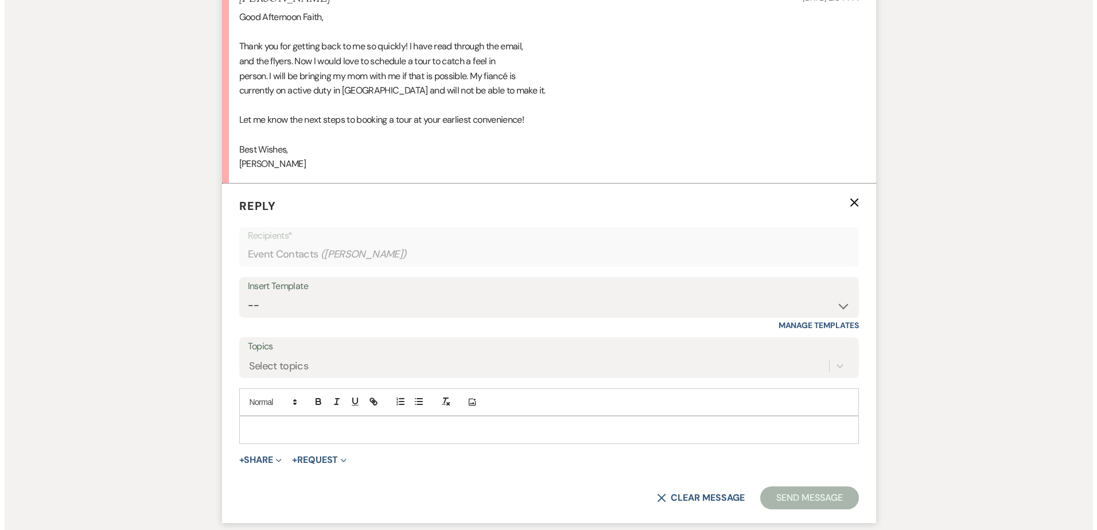
scroll to position [1448, 0]
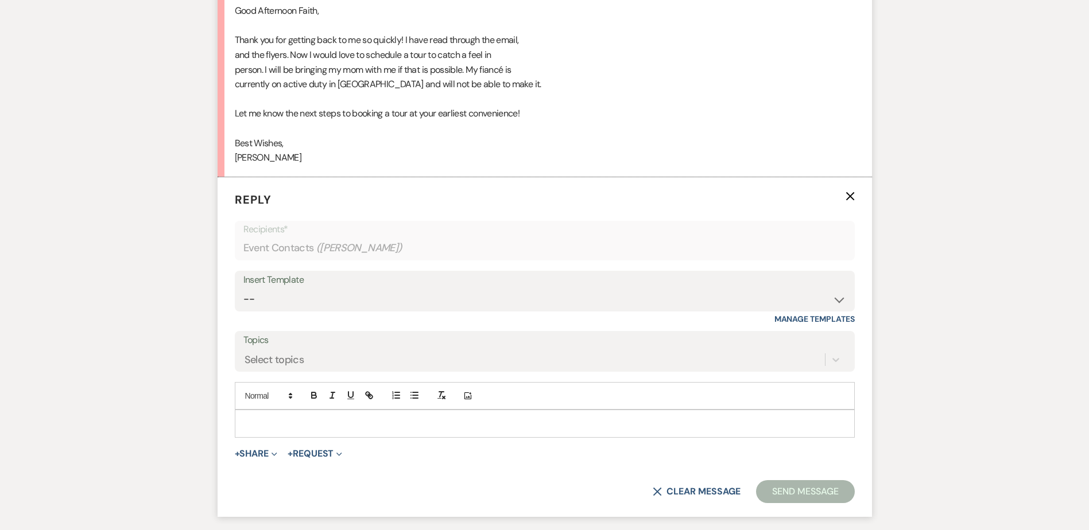
click at [310, 415] on div at bounding box center [544, 423] width 619 height 26
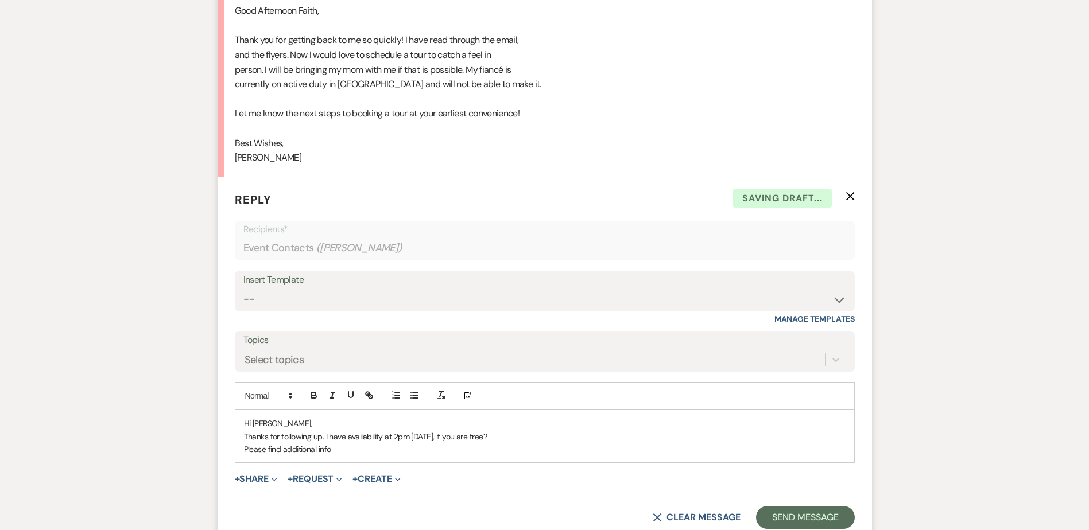
click at [368, 450] on p "Please find additional info" at bounding box center [544, 449] width 601 height 13
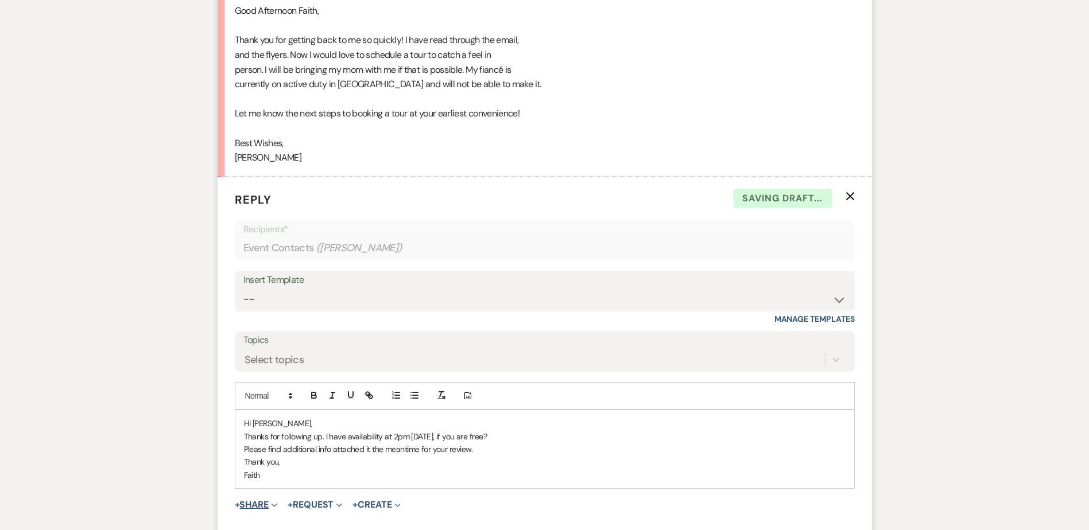
click at [262, 510] on button "+ Share Expand" at bounding box center [256, 504] width 43 height 9
click at [283, 524] on span "Doc Upload Documents" at bounding box center [280, 528] width 65 height 12
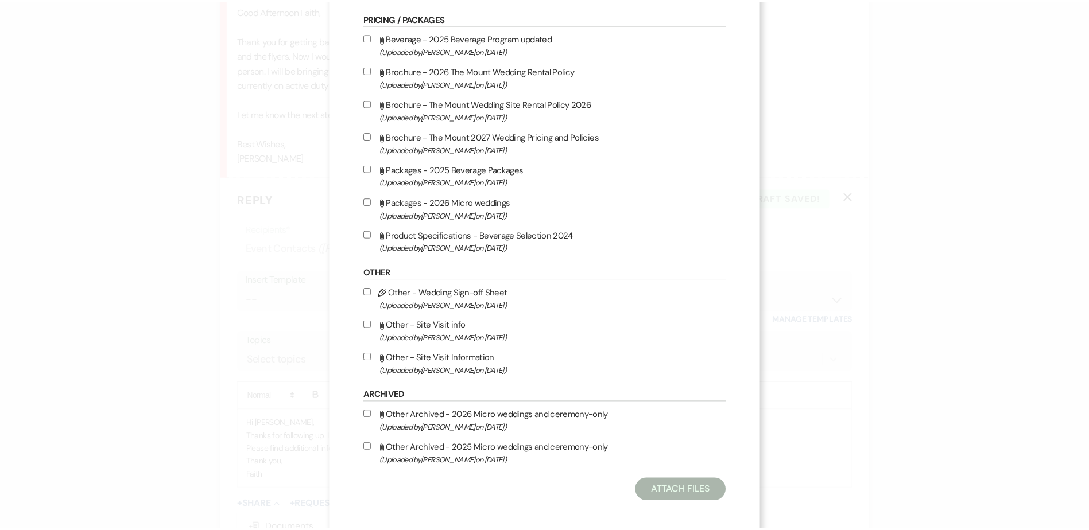
scroll to position [965, 0]
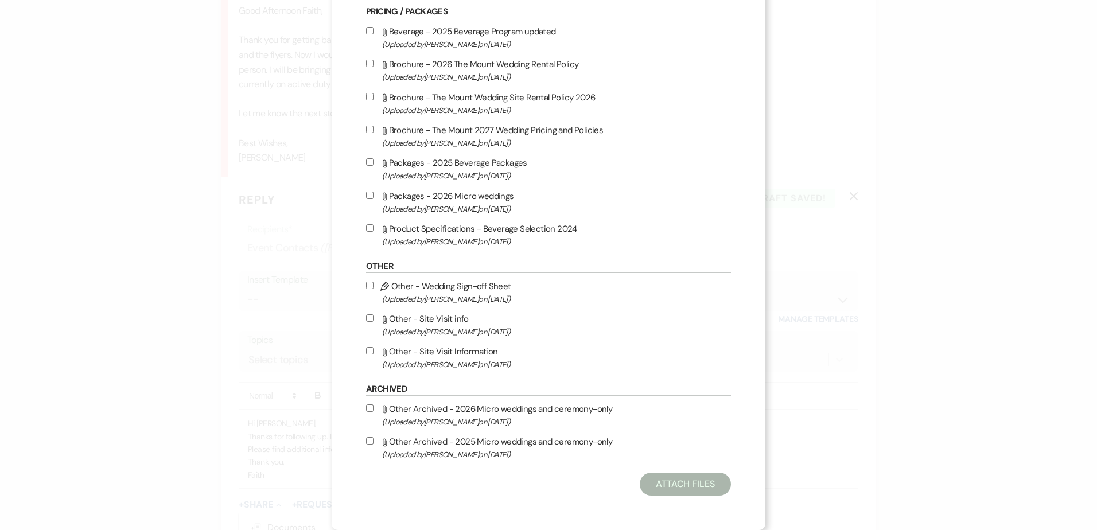
click at [490, 353] on label "Attach File Other - Site Visit Information (Uploaded by Faith Linz on Mar 19th,…" at bounding box center [548, 357] width 365 height 27
click at [374, 353] on input "Attach File Other - Site Visit Information (Uploaded by Faith Linz on Mar 19th,…" at bounding box center [369, 350] width 7 height 7
checkbox input "true"
click at [696, 492] on button "Attach Files" at bounding box center [685, 484] width 91 height 23
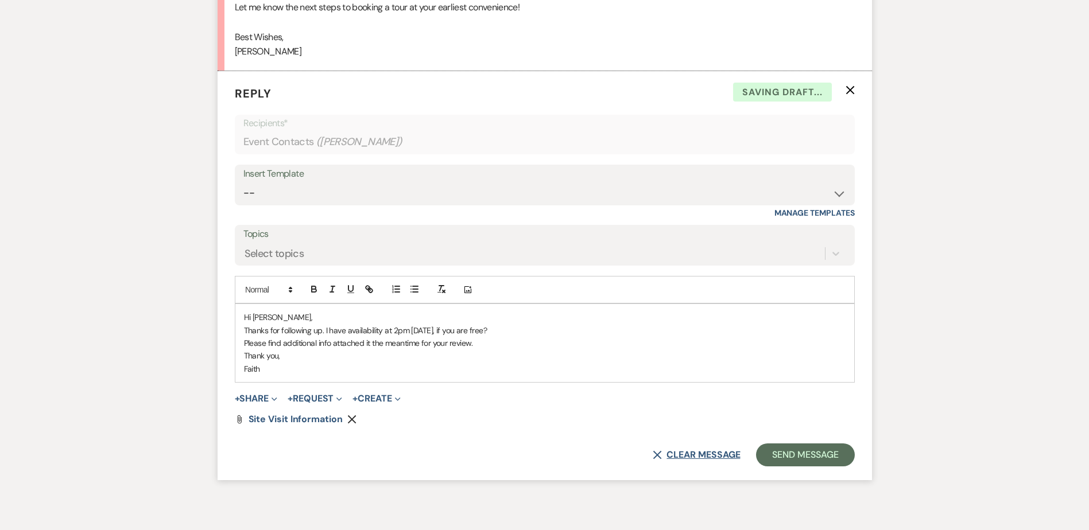
scroll to position [1563, 0]
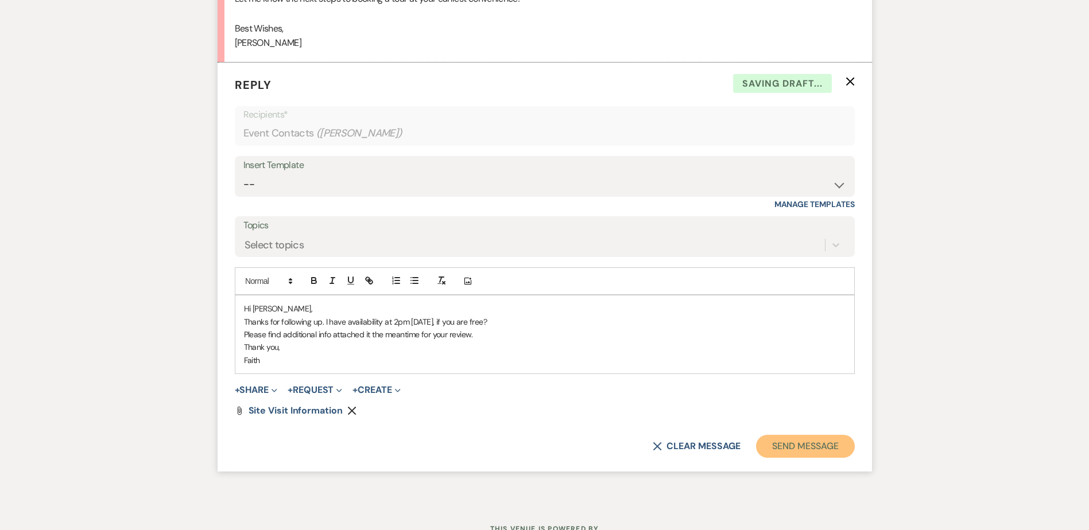
click at [845, 448] on button "Send Message" at bounding box center [805, 446] width 98 height 23
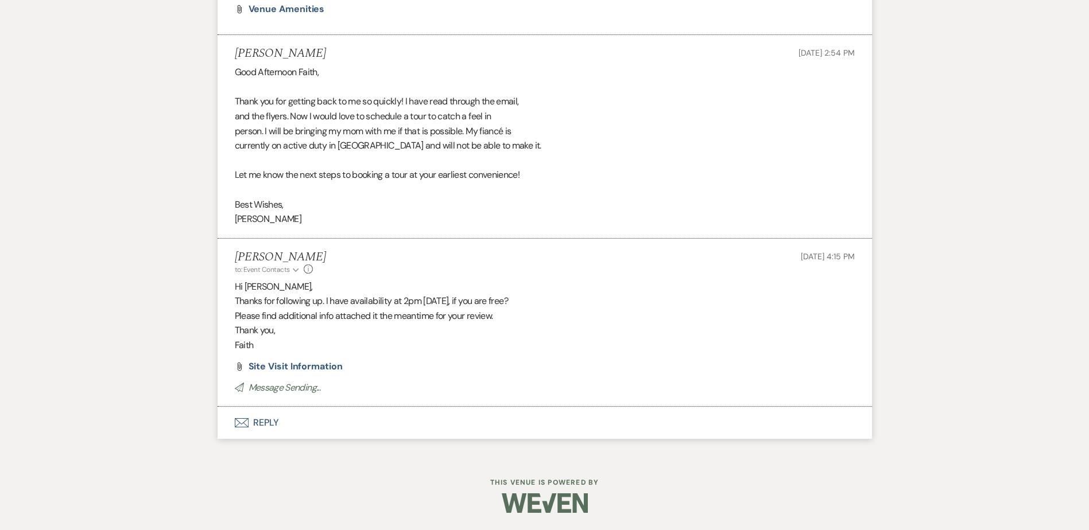
scroll to position [1387, 0]
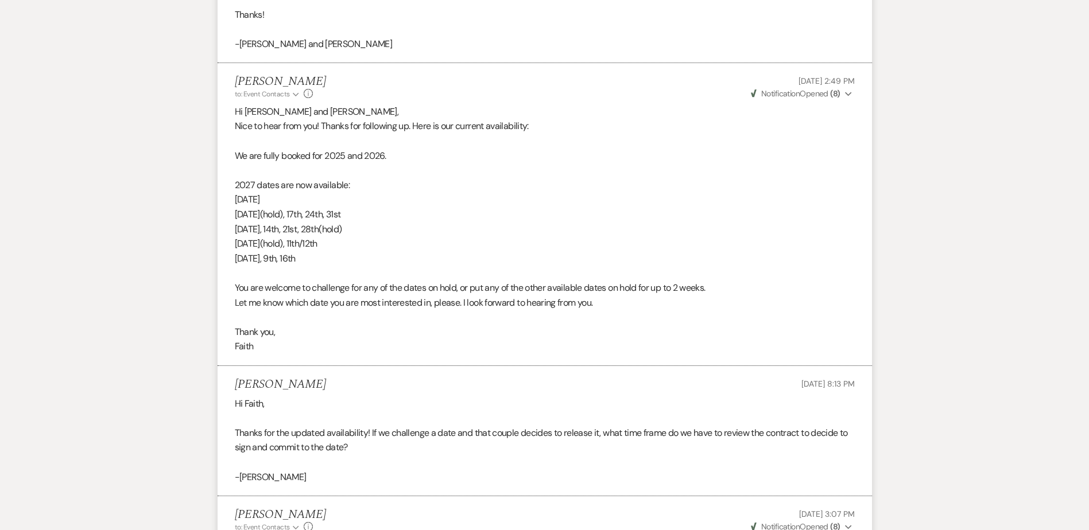
scroll to position [2619, 0]
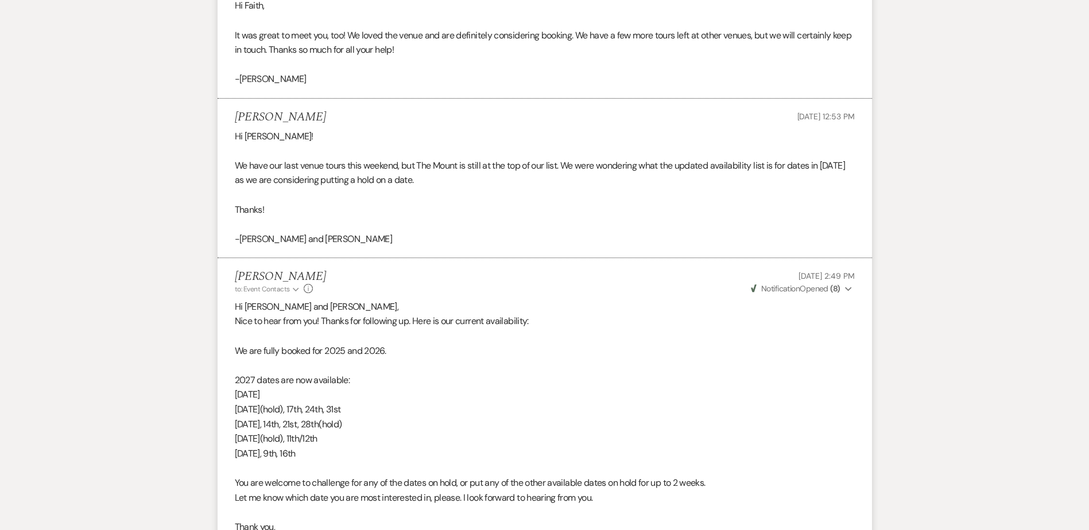
drag, startPoint x: 349, startPoint y: 456, endPoint x: 189, endPoint y: 378, distance: 178.1
copy div "2027 dates are now available: May 15th July 10th(hold), 17th, 24th, 31st August…"
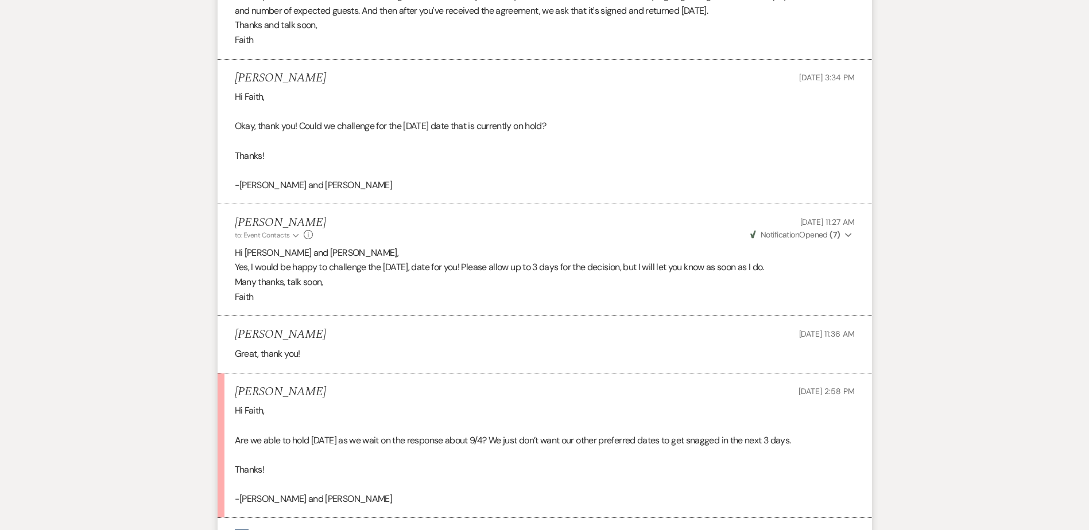
scroll to position [3489, 0]
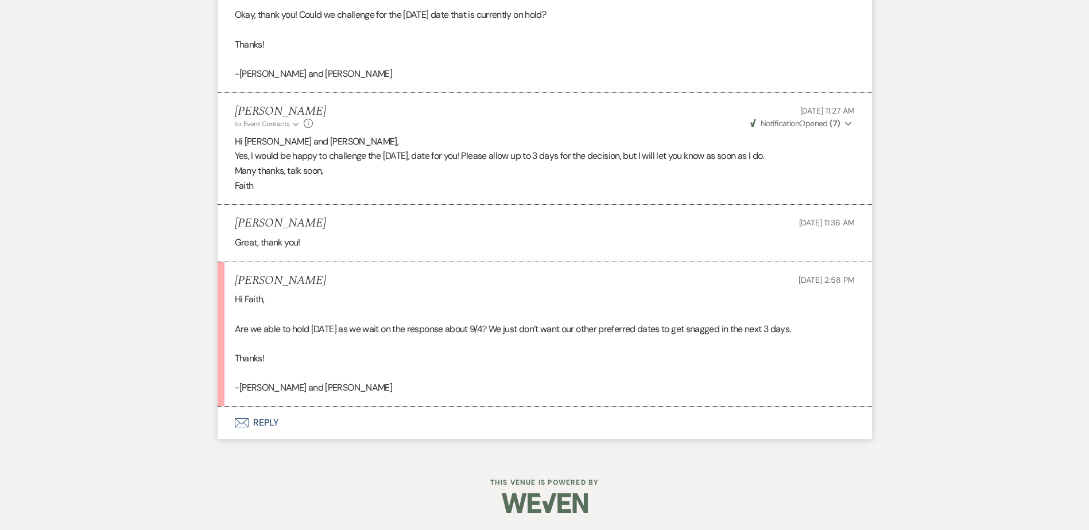
click at [277, 414] on button "Envelope Reply" at bounding box center [545, 423] width 654 height 32
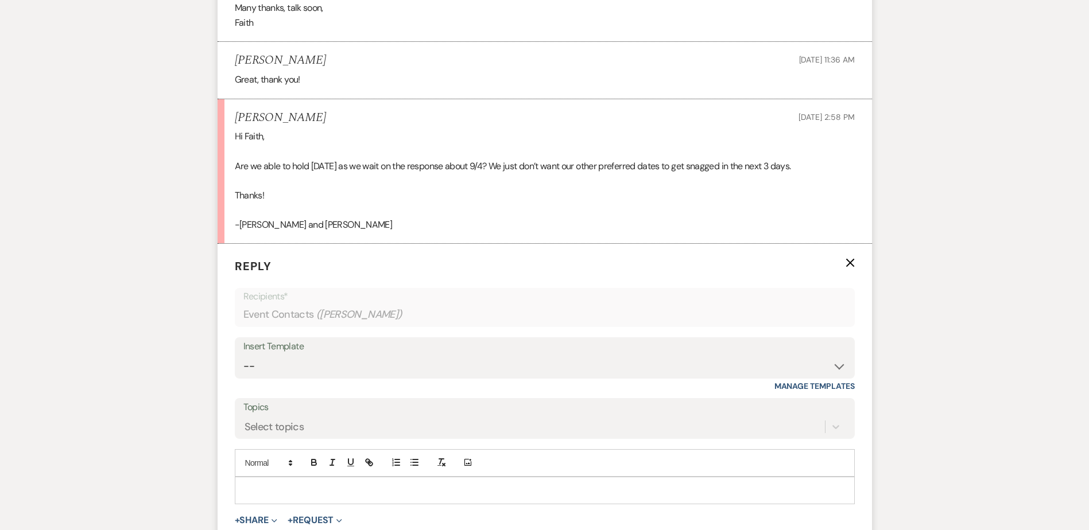
scroll to position [3661, 0]
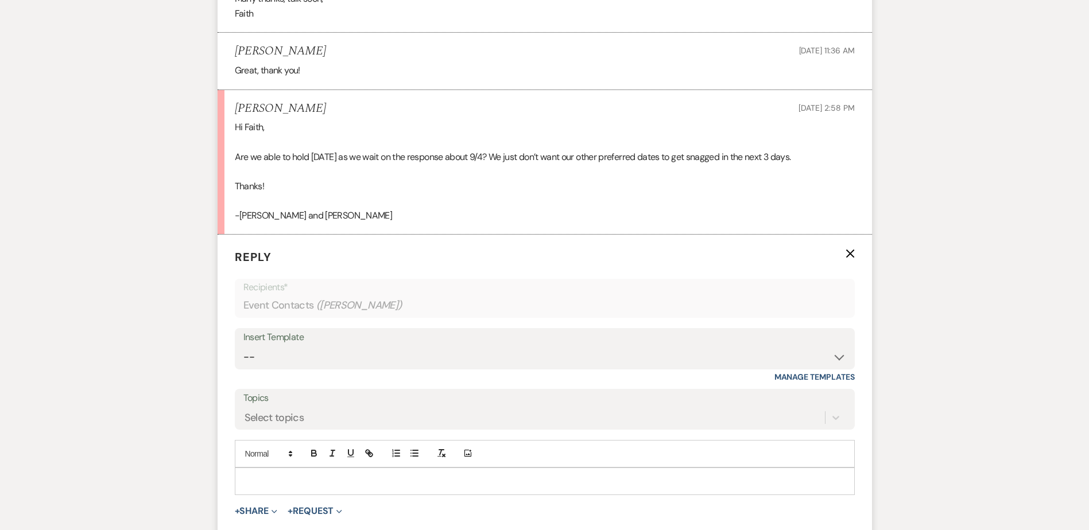
click at [370, 487] on p at bounding box center [544, 481] width 601 height 13
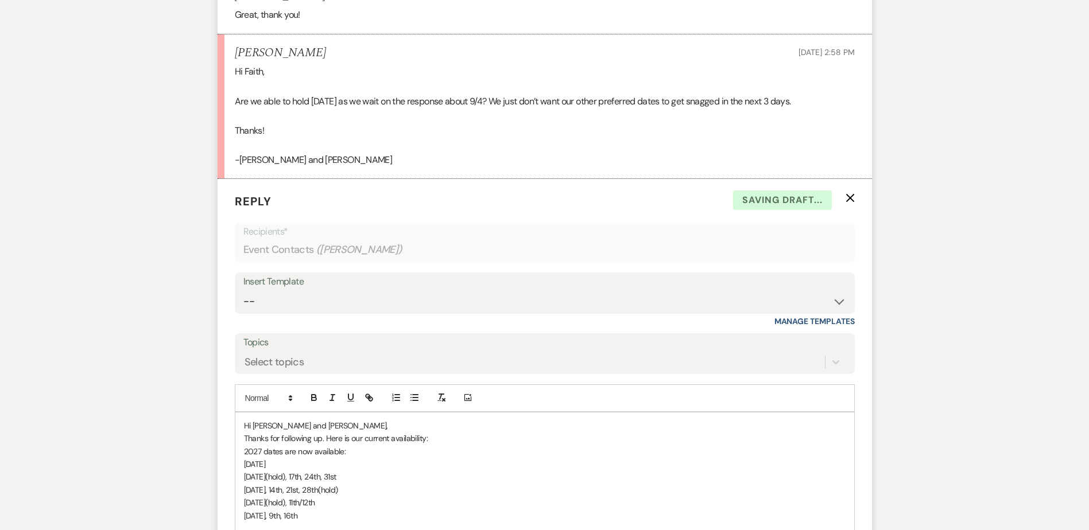
scroll to position [3719, 0]
click at [342, 459] on p "[DATE]" at bounding box center [544, 462] width 601 height 13
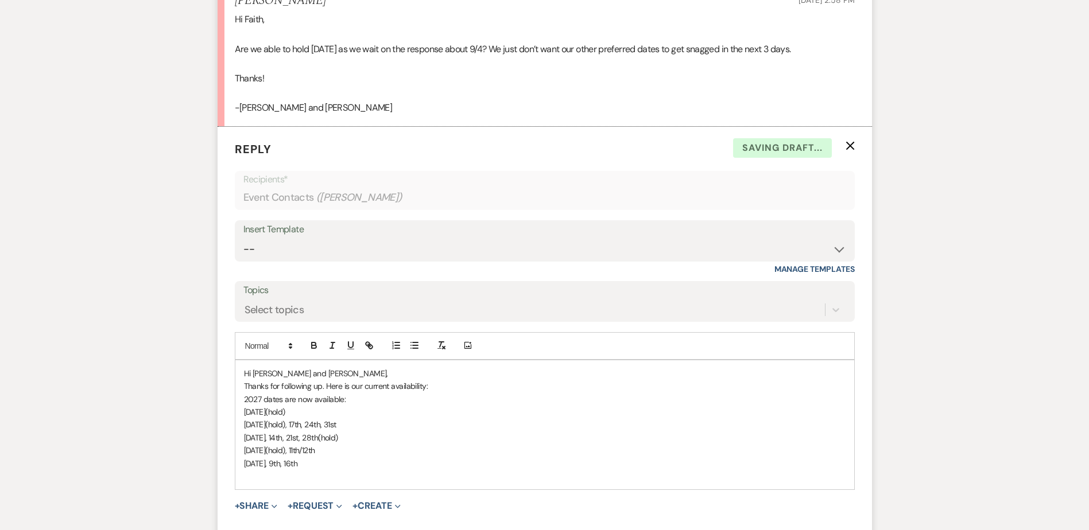
scroll to position [3776, 0]
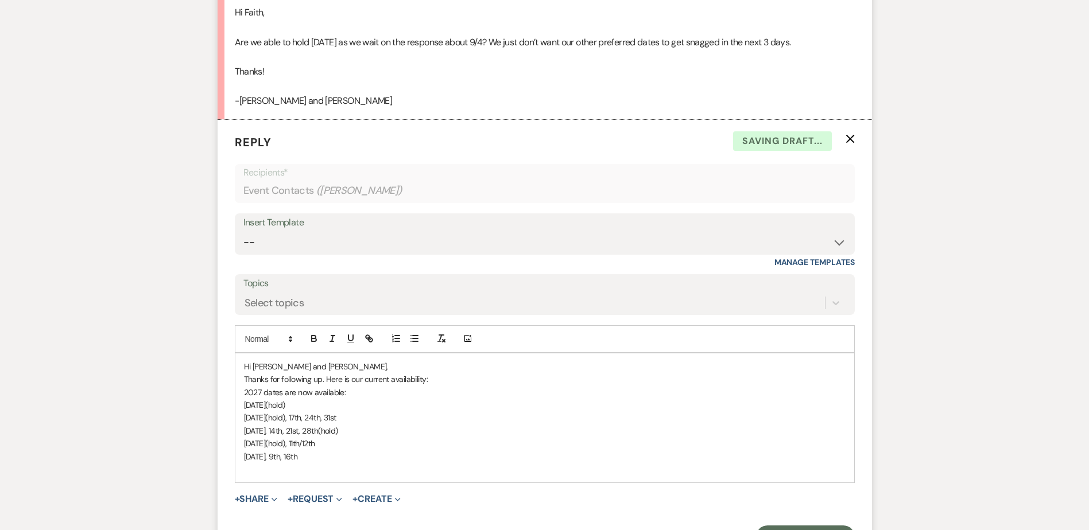
click at [312, 432] on span "August 7th, 14th, 21st, 28th(hold)" at bounding box center [291, 431] width 94 height 10
click at [440, 380] on p "Thanks for following up. Here is our current availability:" at bounding box center [544, 379] width 601 height 13
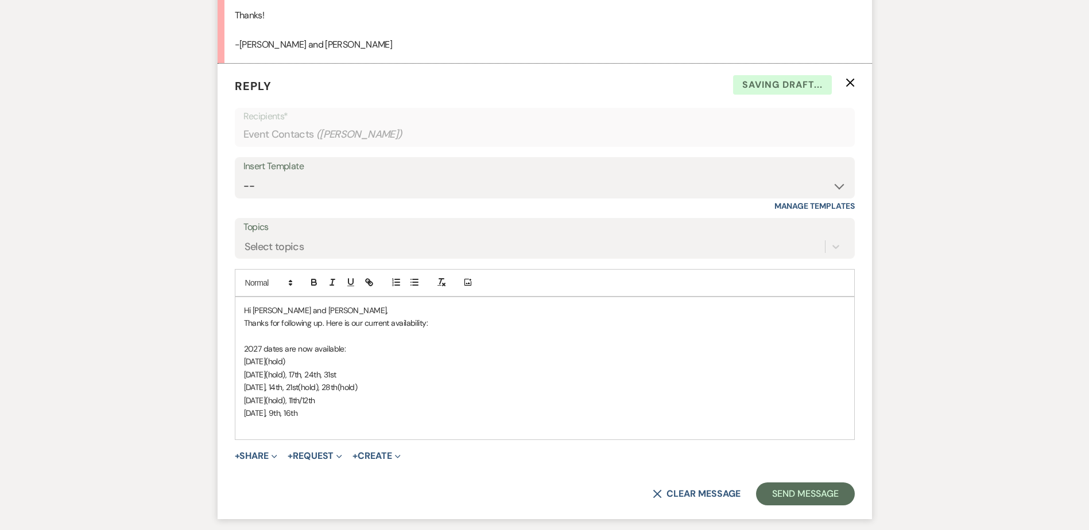
scroll to position [3834, 0]
click at [411, 415] on p "[DATE], 9th, 16th" at bounding box center [544, 412] width 601 height 13
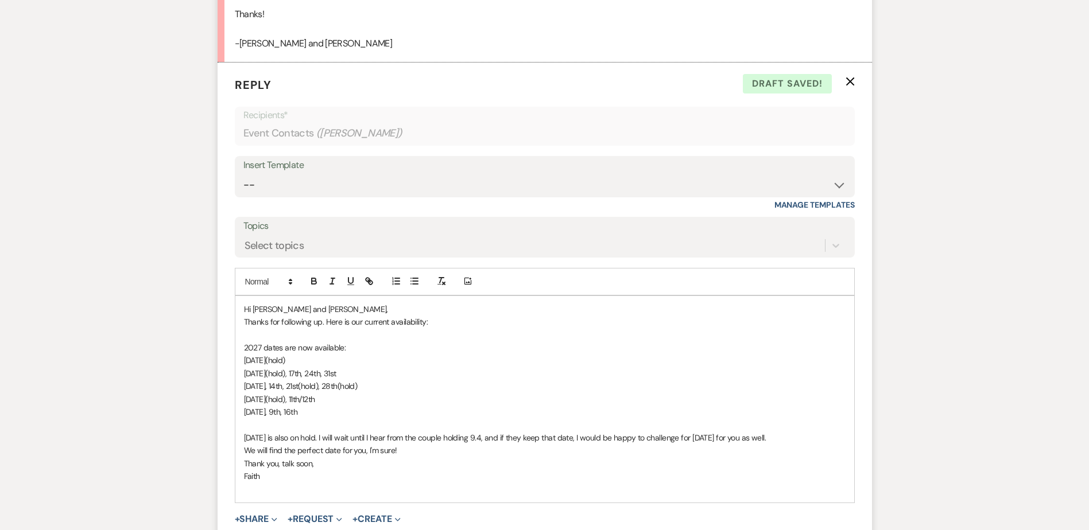
click at [597, 436] on span "8.21.27 is also on hold. I will wait until I hear from the couple holding 9.4, …" at bounding box center [505, 438] width 522 height 10
click at [608, 468] on p "Thank you, talk soon," at bounding box center [544, 463] width 601 height 13
click at [810, 441] on p "8.21.27 is also on hold. I will wait until I hear from the couple holding 9.4, …" at bounding box center [544, 438] width 601 height 13
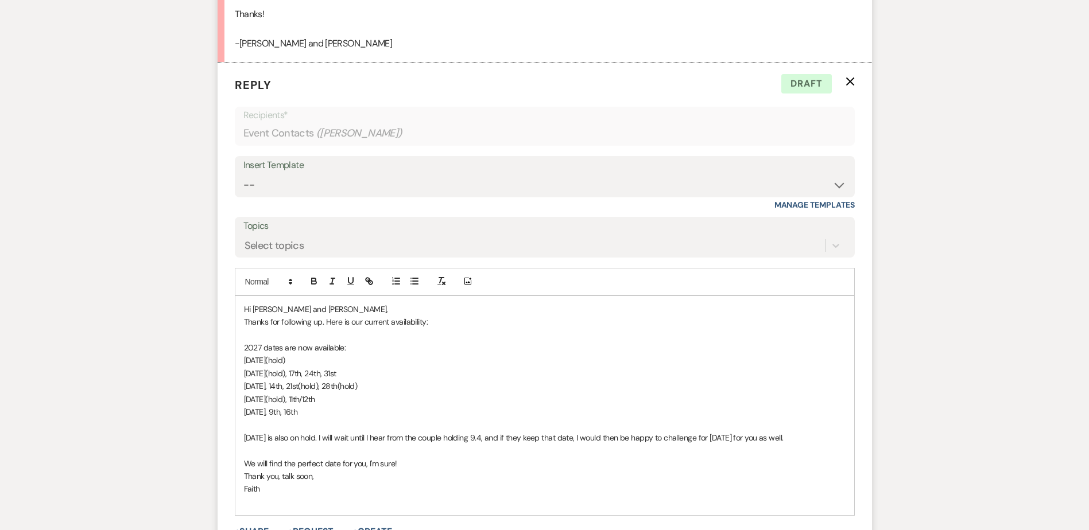
click at [800, 438] on p "8.21.27 is also on hold. I will wait until I hear from the couple holding 9.4, …" at bounding box center [544, 438] width 601 height 13
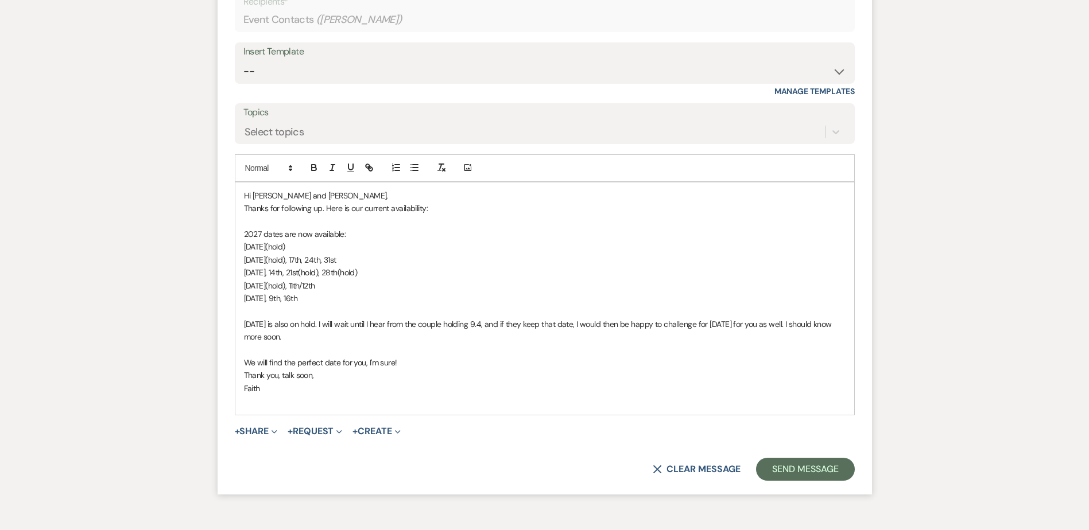
scroll to position [3948, 0]
click at [786, 468] on button "Send Message" at bounding box center [805, 468] width 98 height 23
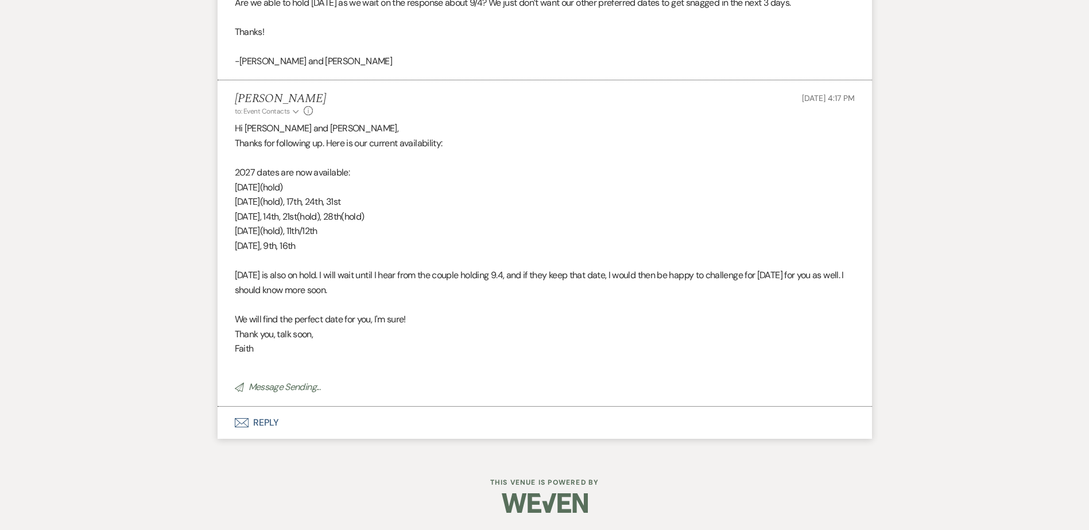
scroll to position [3792, 0]
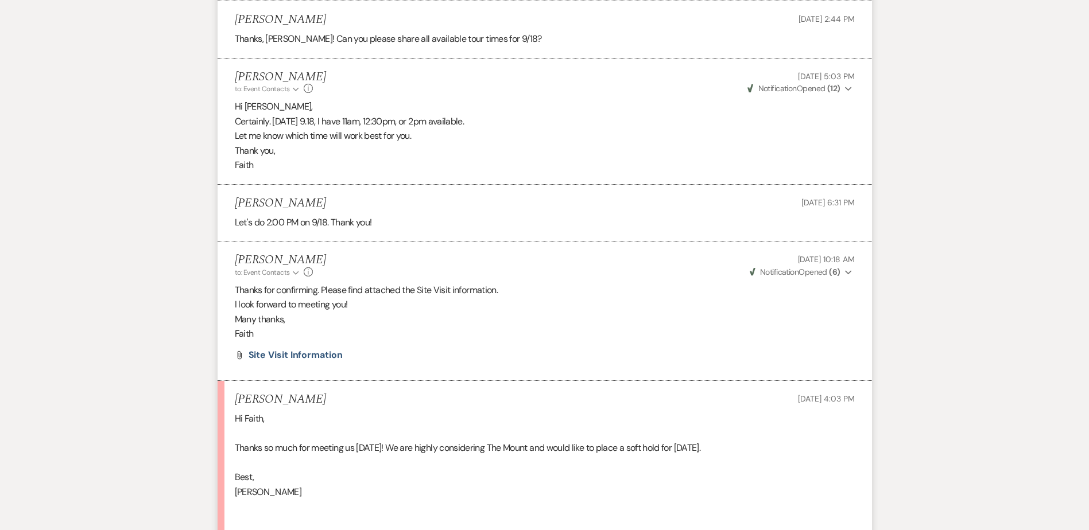
scroll to position [2211, 0]
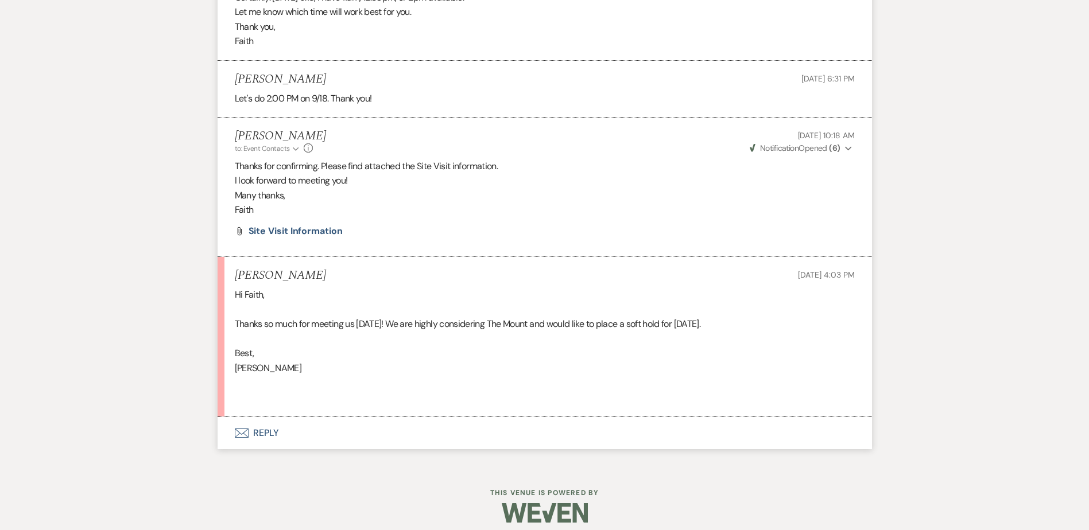
click at [285, 440] on button "Envelope Reply" at bounding box center [545, 433] width 654 height 32
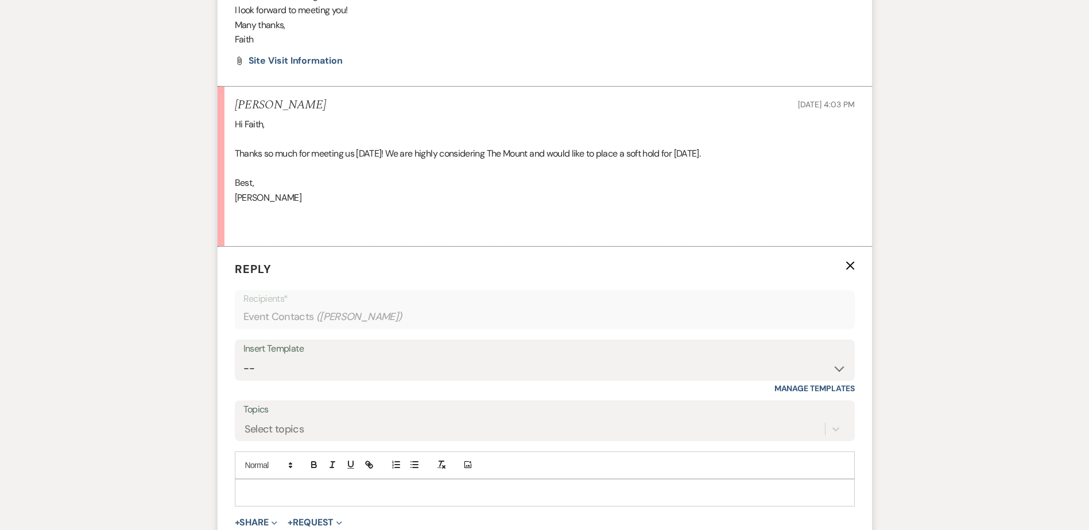
scroll to position [2383, 0]
click at [309, 496] on p at bounding box center [544, 491] width 601 height 13
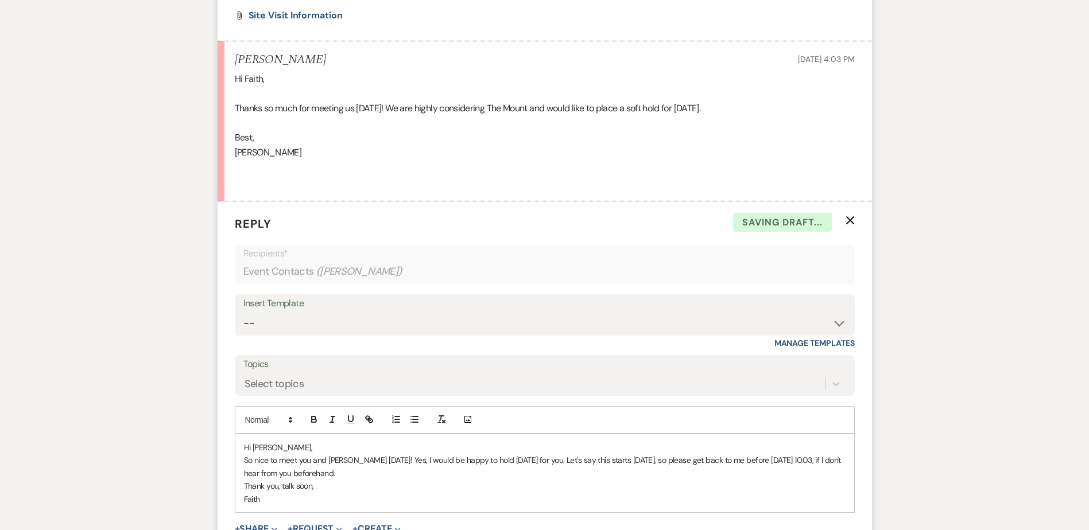
scroll to position [2515, 0]
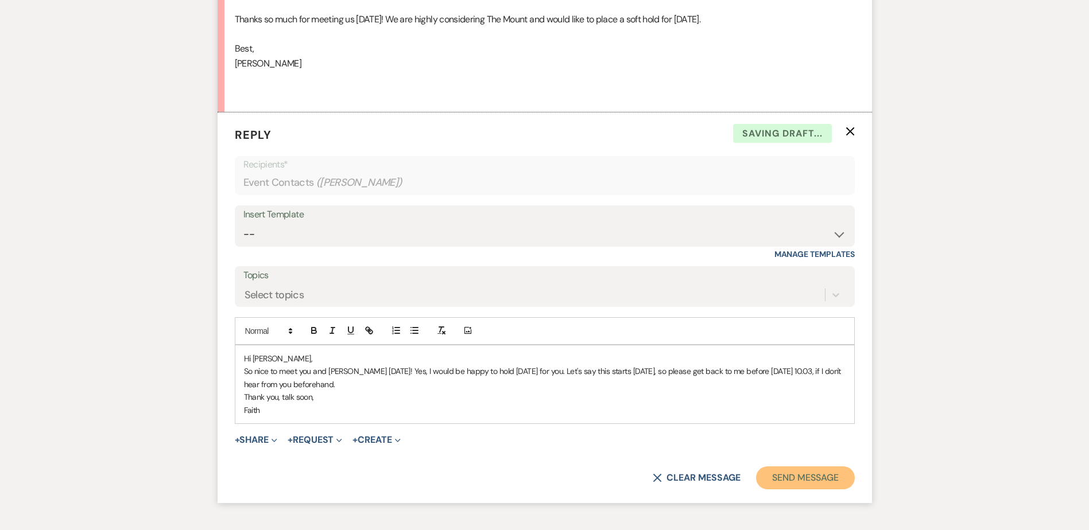
click at [807, 482] on button "Send Message" at bounding box center [805, 478] width 98 height 23
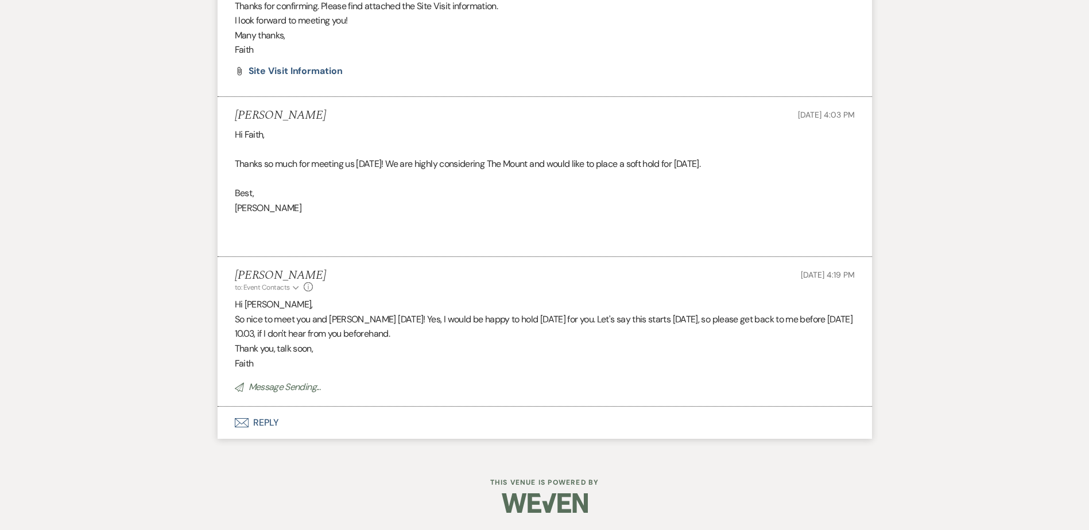
scroll to position [2347, 0]
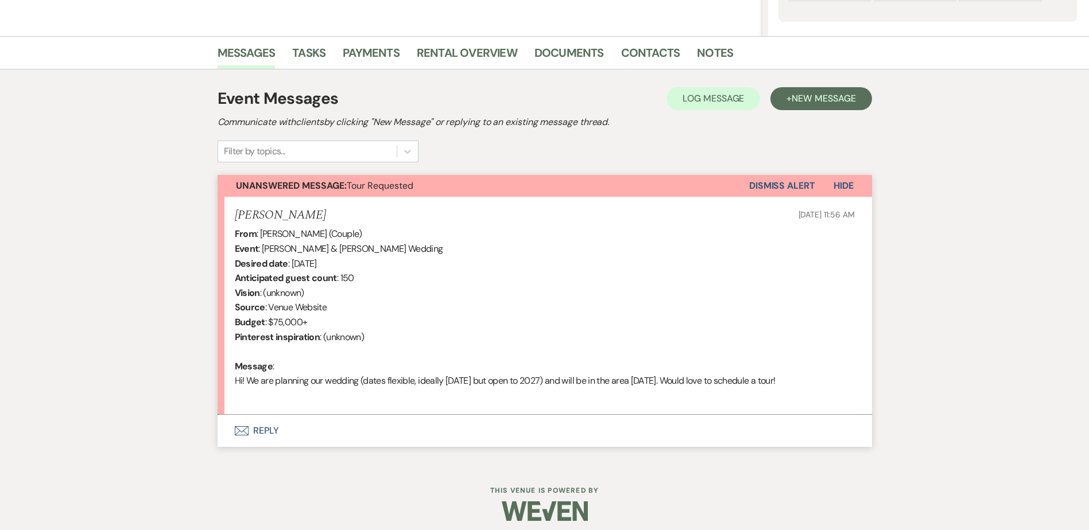
click at [263, 444] on button "Envelope Reply" at bounding box center [545, 431] width 654 height 32
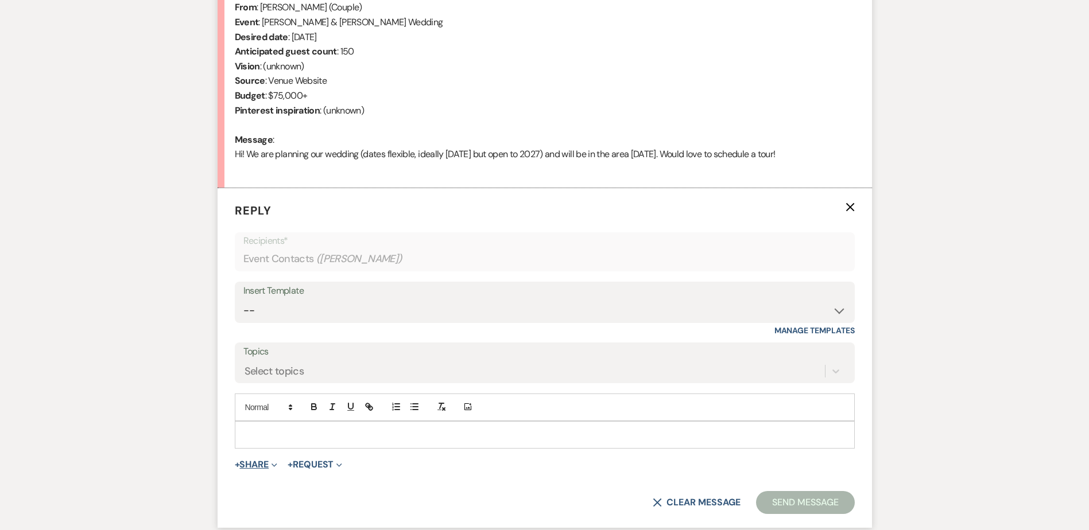
scroll to position [481, 0]
click at [351, 310] on select "-- Weven Planning Portal Introduction (Booked Events) Initial Inquiry Response …" at bounding box center [544, 308] width 603 height 22
select select "5515"
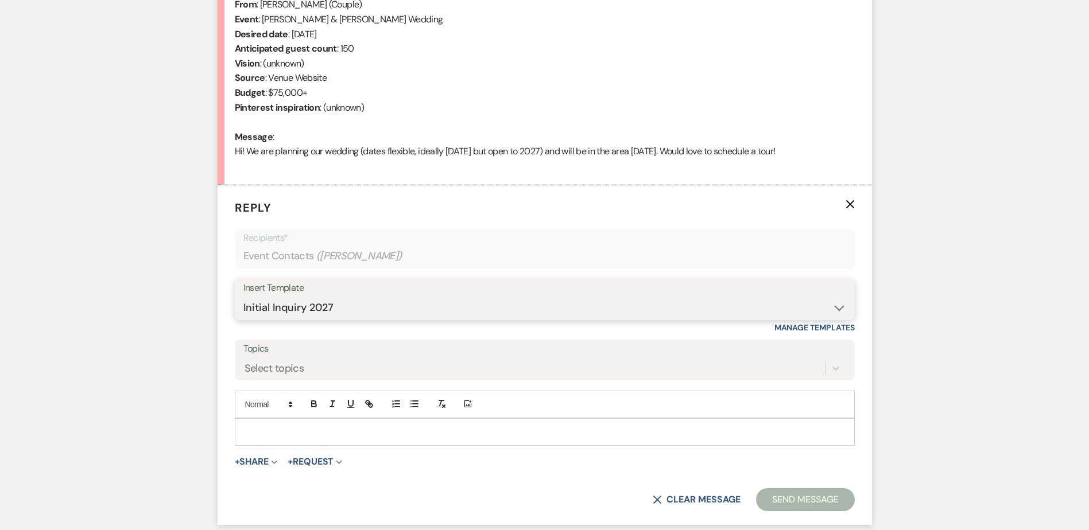
click at [243, 297] on select "-- Weven Planning Portal Introduction (Booked Events) Initial Inquiry Response …" at bounding box center [544, 308] width 603 height 22
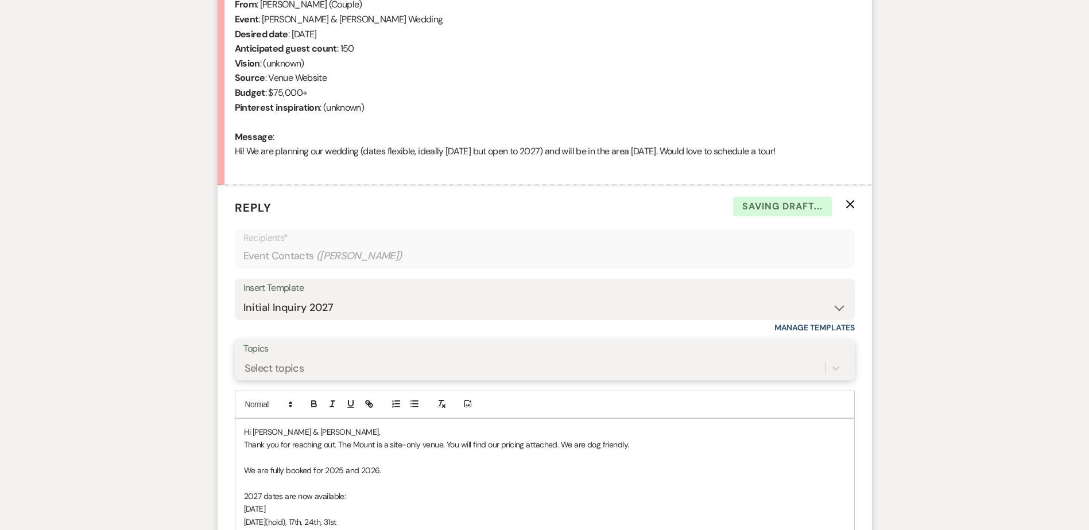
scroll to position [512, 0]
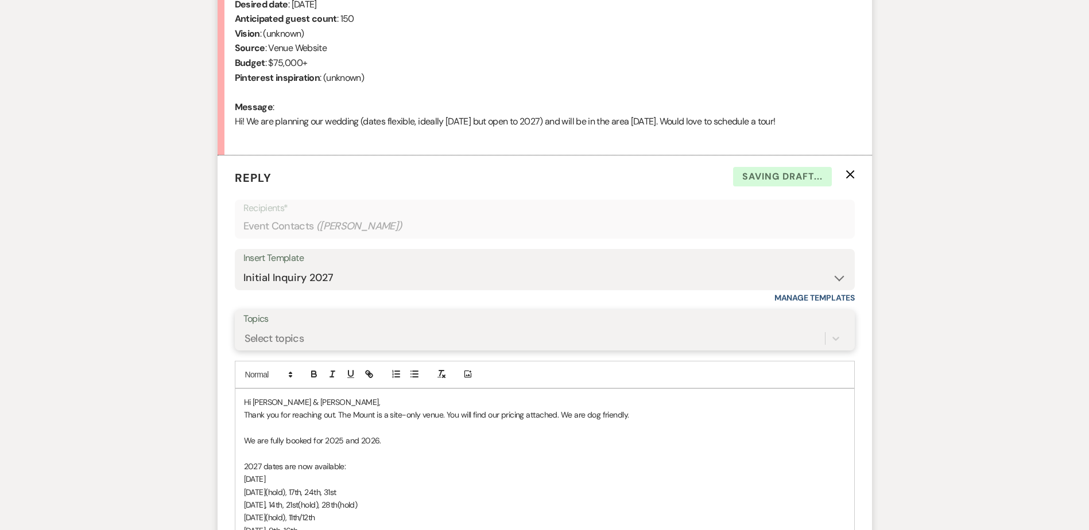
click at [295, 349] on div "Select topics" at bounding box center [544, 339] width 603 height 22
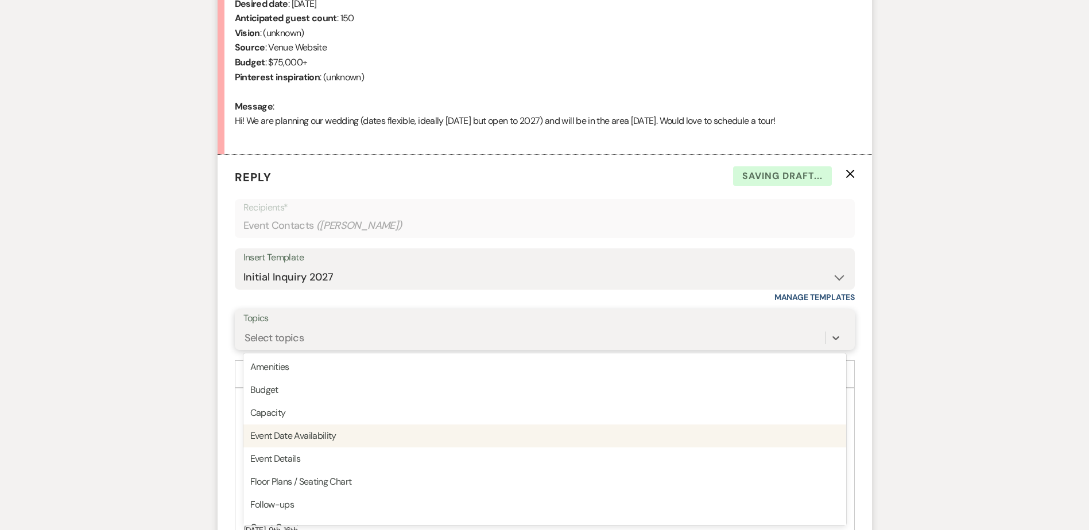
click at [324, 441] on div "Event Date Availability" at bounding box center [544, 436] width 603 height 23
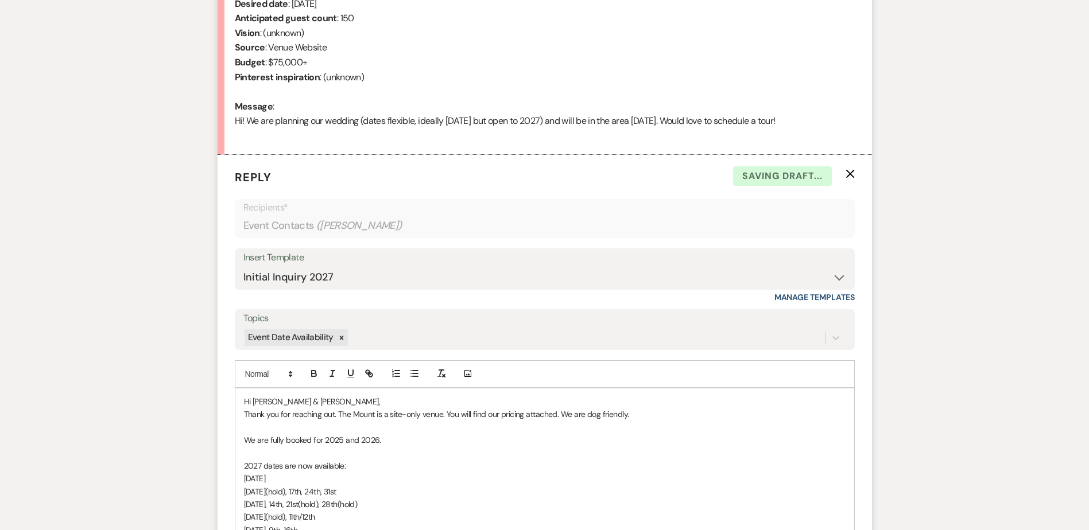
click at [260, 401] on span "Hi Ollie & Ollie," at bounding box center [312, 402] width 137 height 10
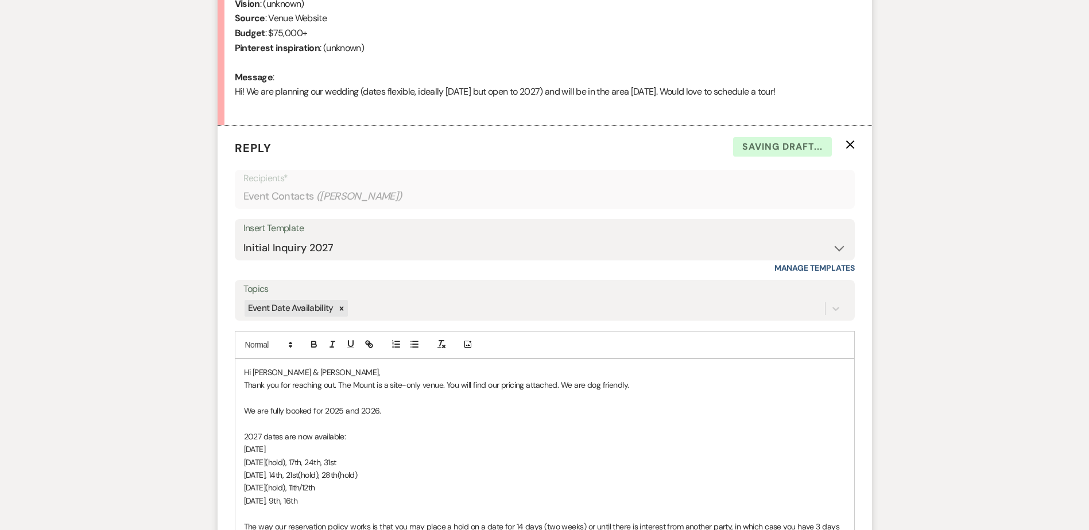
scroll to position [569, 0]
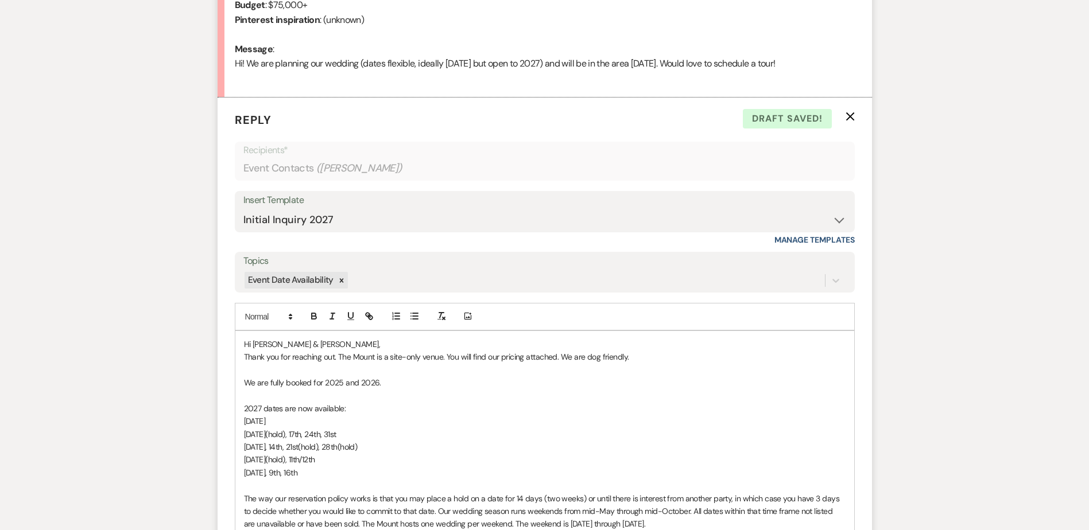
drag, startPoint x: 341, startPoint y: 477, endPoint x: 217, endPoint y: 413, distance: 140.4
click at [301, 429] on span "[DATE](hold), 17th, 24th, 31st" at bounding box center [290, 434] width 92 height 10
click at [288, 418] on p "[DATE]" at bounding box center [544, 421] width 601 height 13
drag, startPoint x: 313, startPoint y: 446, endPoint x: 340, endPoint y: 502, distance: 62.1
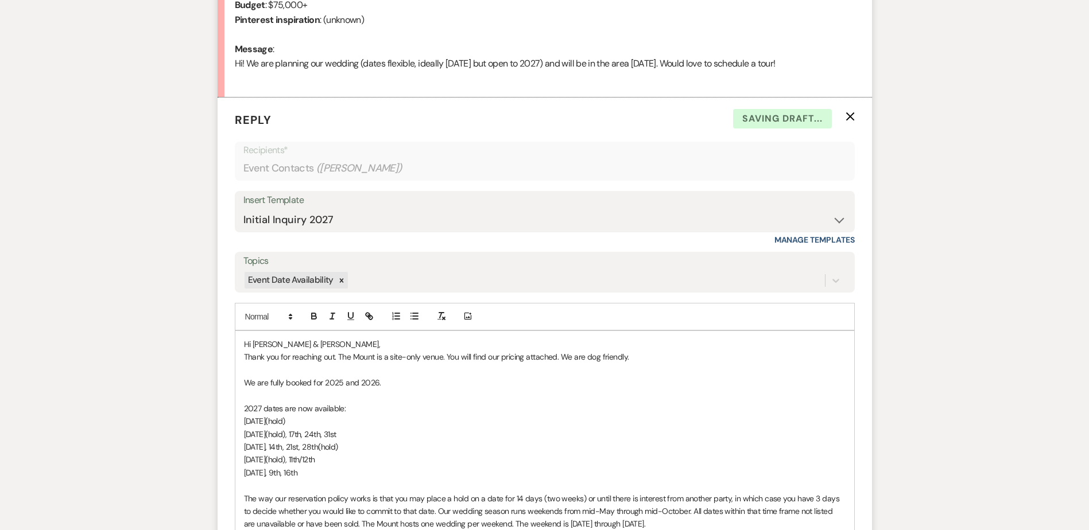
click at [312, 446] on span "[DATE], 14th, 21st, 28th(hold)" at bounding box center [291, 447] width 94 height 10
drag, startPoint x: 331, startPoint y: 476, endPoint x: 219, endPoint y: 413, distance: 128.2
copy div "2027 dates are now available: May 15th(hold) July 10th(hold), 17th, 24th, 31st …"
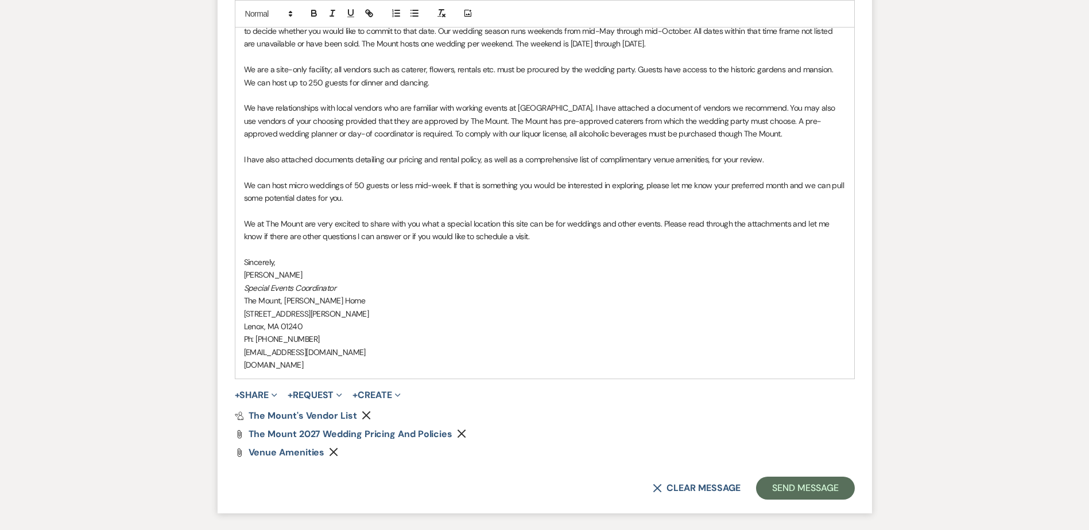
scroll to position [1137, 0]
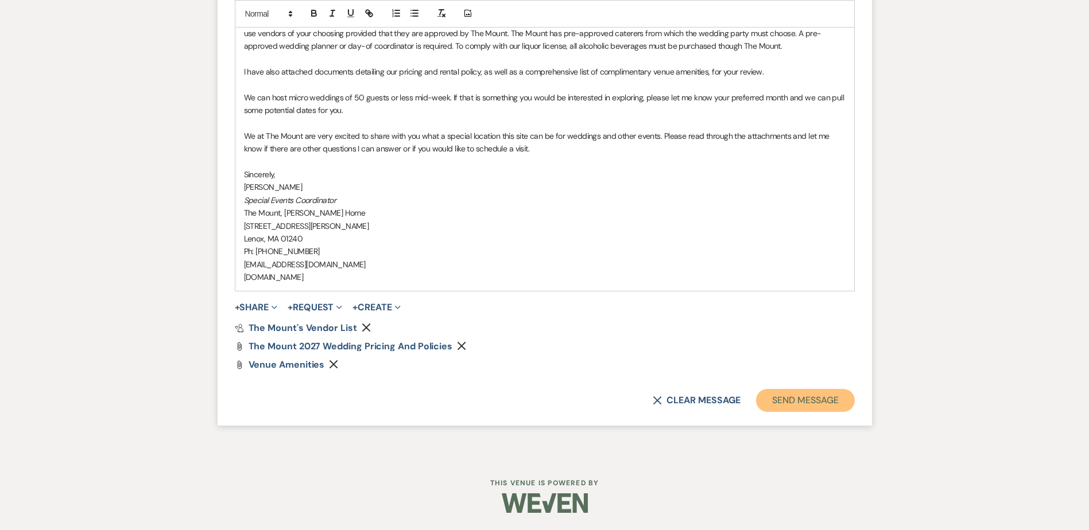
click at [797, 401] on button "Send Message" at bounding box center [805, 400] width 98 height 23
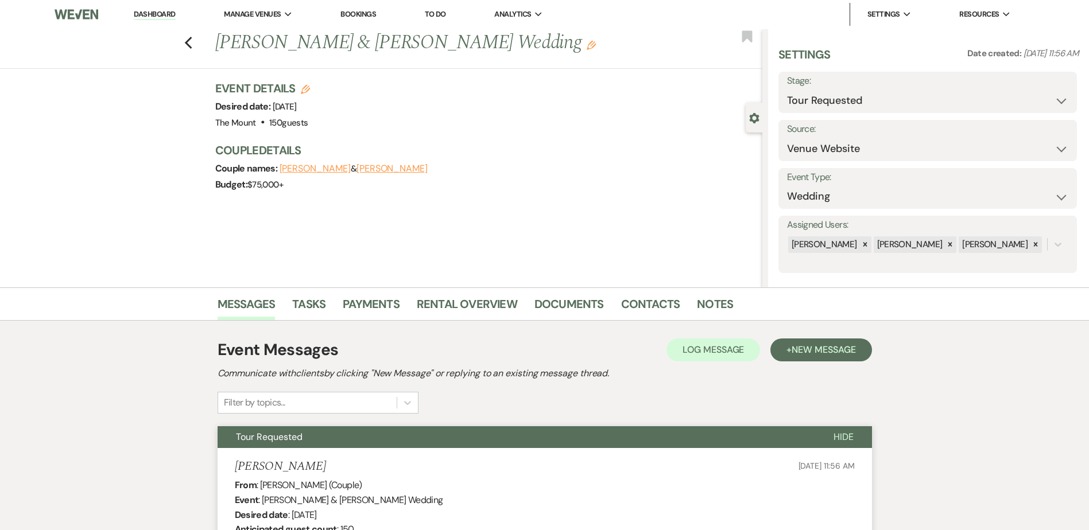
scroll to position [0, 0]
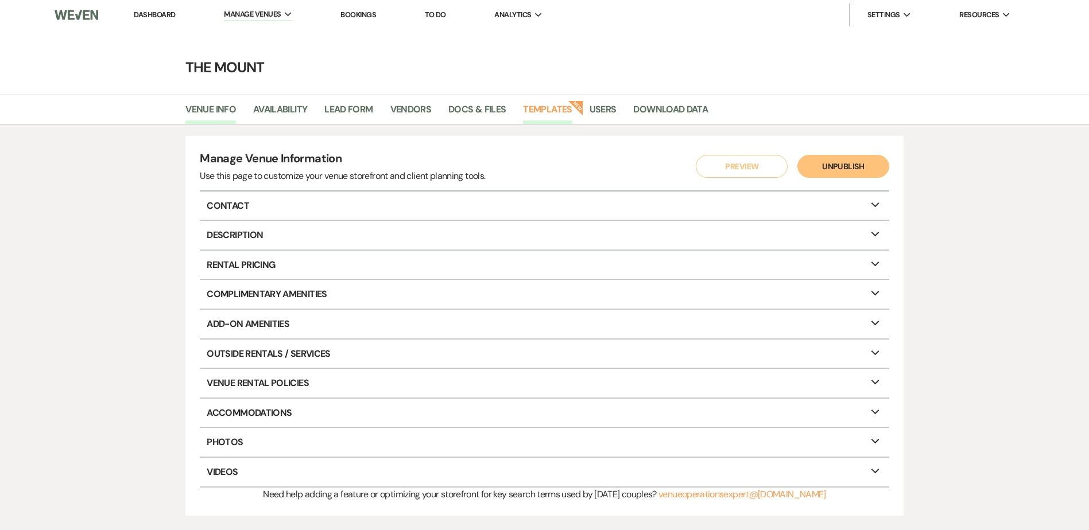
click at [541, 115] on link "Templates" at bounding box center [547, 113] width 49 height 22
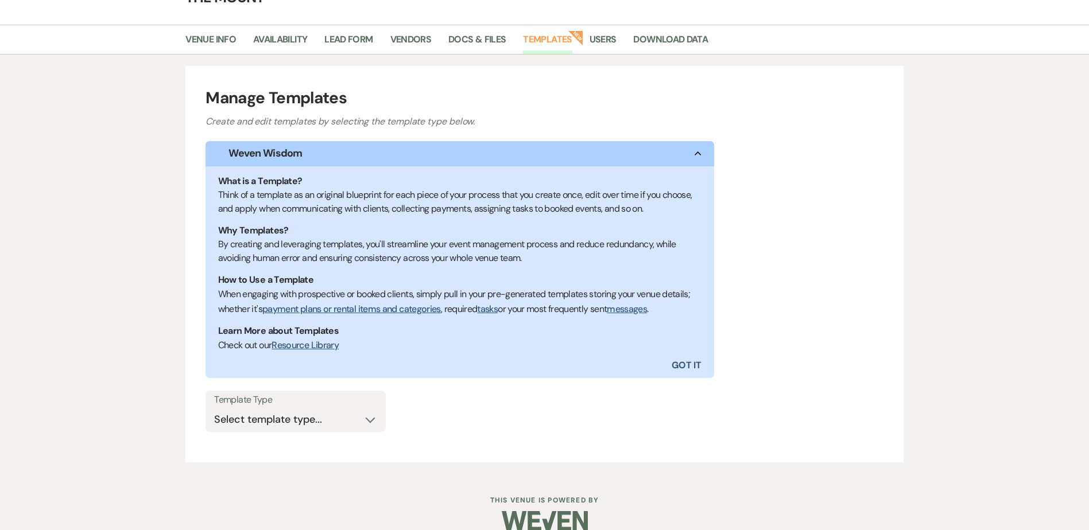
scroll to position [88, 0]
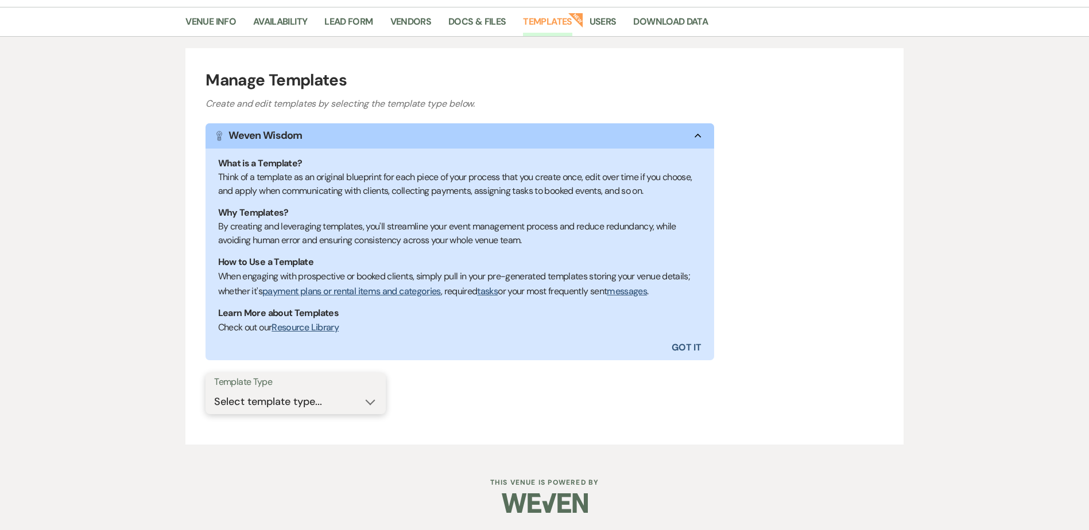
click at [300, 402] on select "Select template type... Task List Message Templates Payment Plan Inventory Item…" at bounding box center [295, 402] width 163 height 22
select select "Message Templates"
click at [214, 391] on select "Select template type... Task List Message Templates Payment Plan Inventory Item…" at bounding box center [295, 402] width 163 height 22
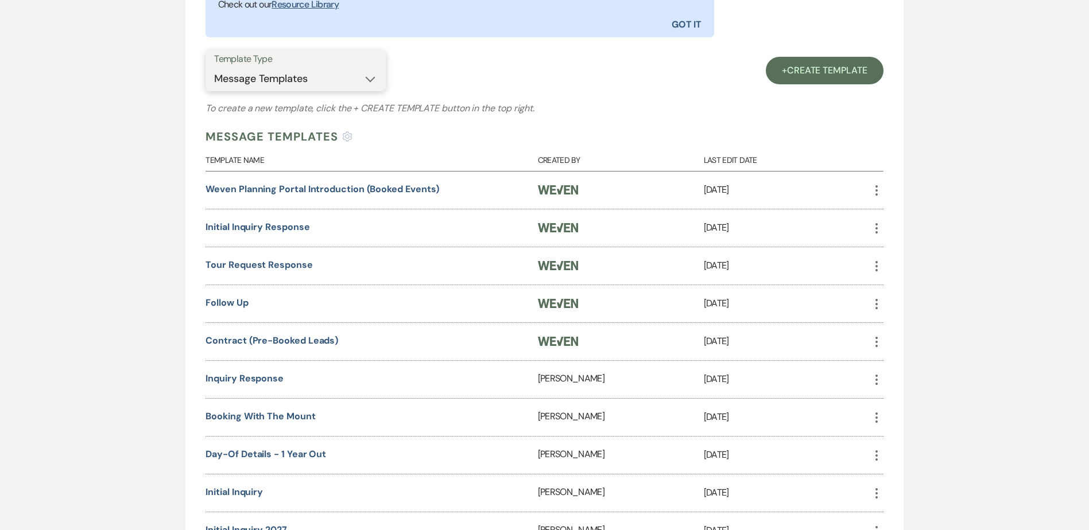
scroll to position [604, 0]
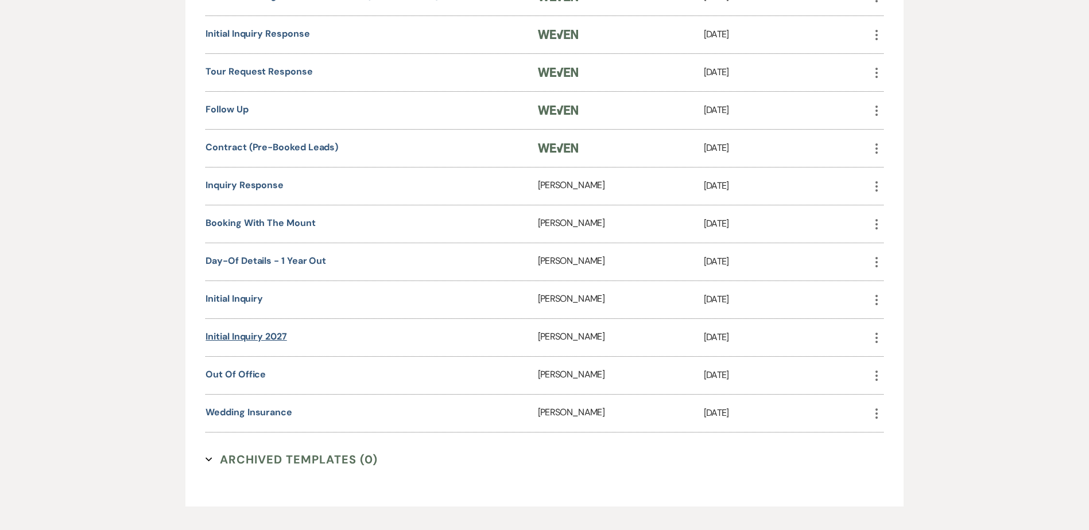
click at [258, 332] on link "Initial Inquiry 2027" at bounding box center [245, 337] width 81 height 12
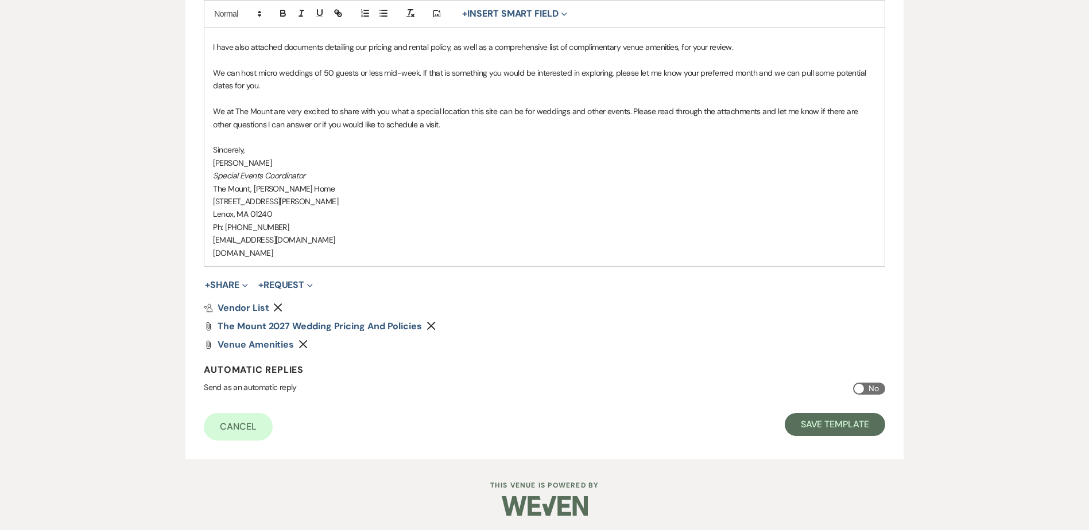
scroll to position [619, 0]
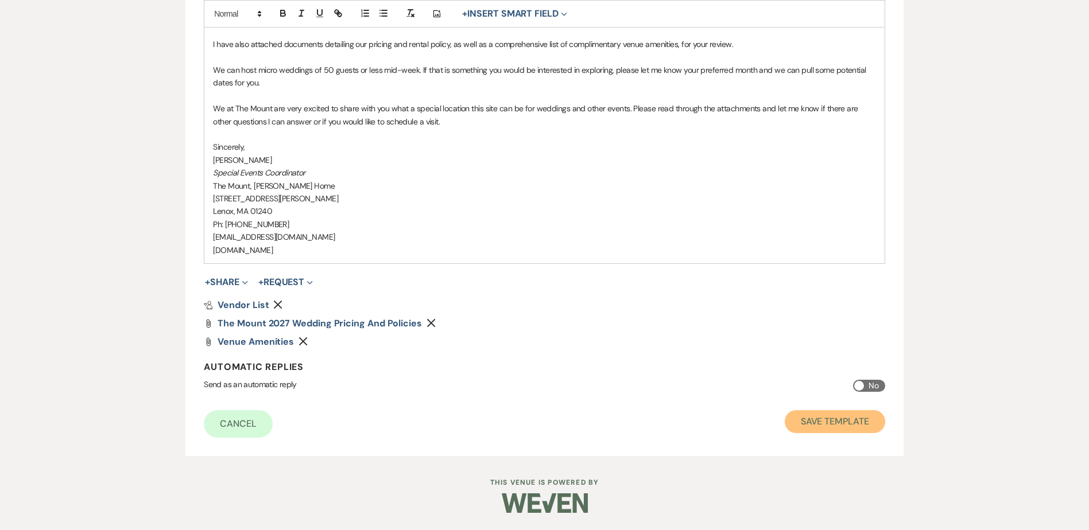
click at [846, 411] on button "Save Template" at bounding box center [834, 421] width 100 height 23
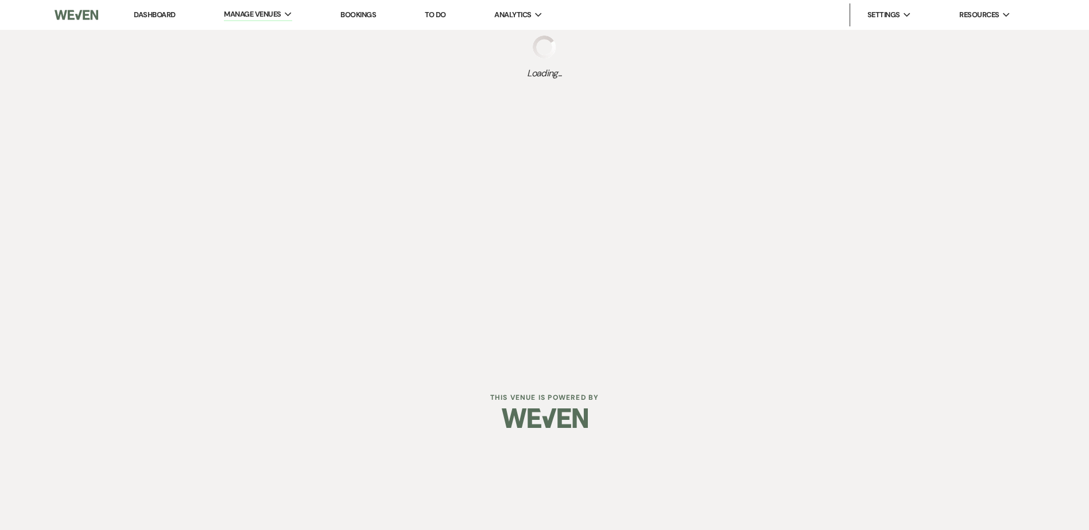
select select "Message Templates"
